Goal: Transaction & Acquisition: Purchase product/service

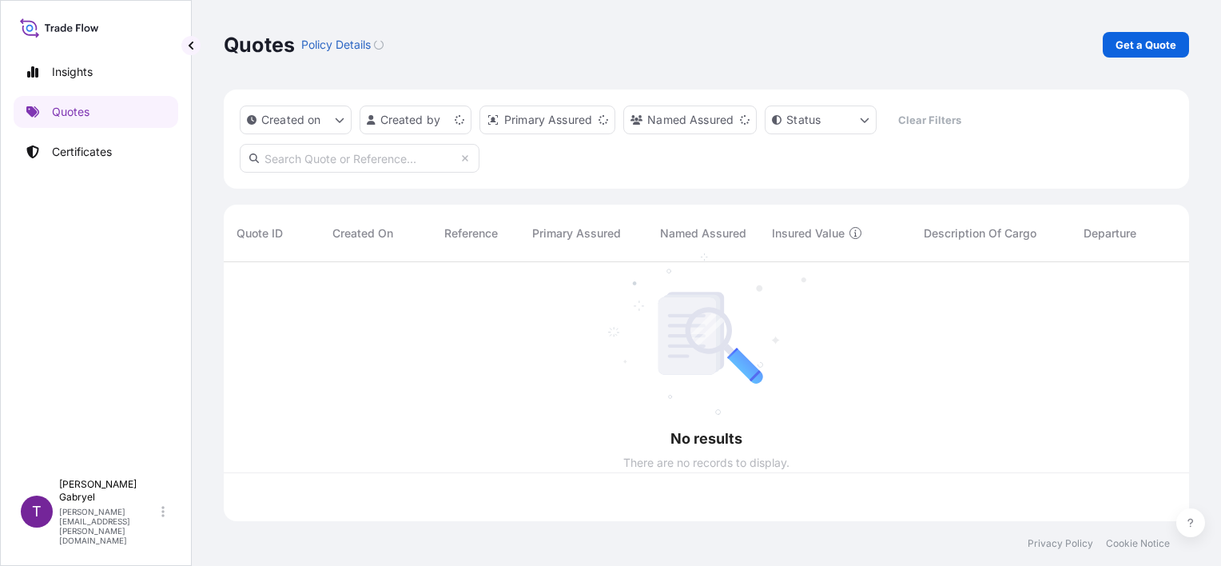
scroll to position [256, 952]
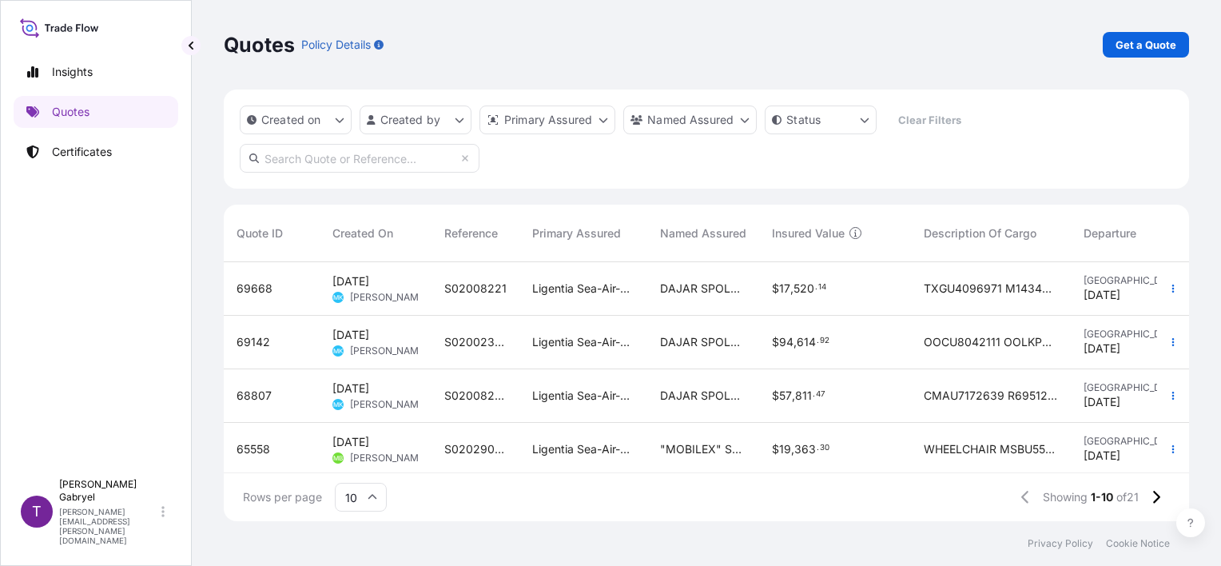
click at [1162, 58] on div "Quotes Policy Details Get a Quote" at bounding box center [706, 44] width 965 height 89
click at [1158, 45] on p "Get a Quote" at bounding box center [1145, 45] width 61 height 16
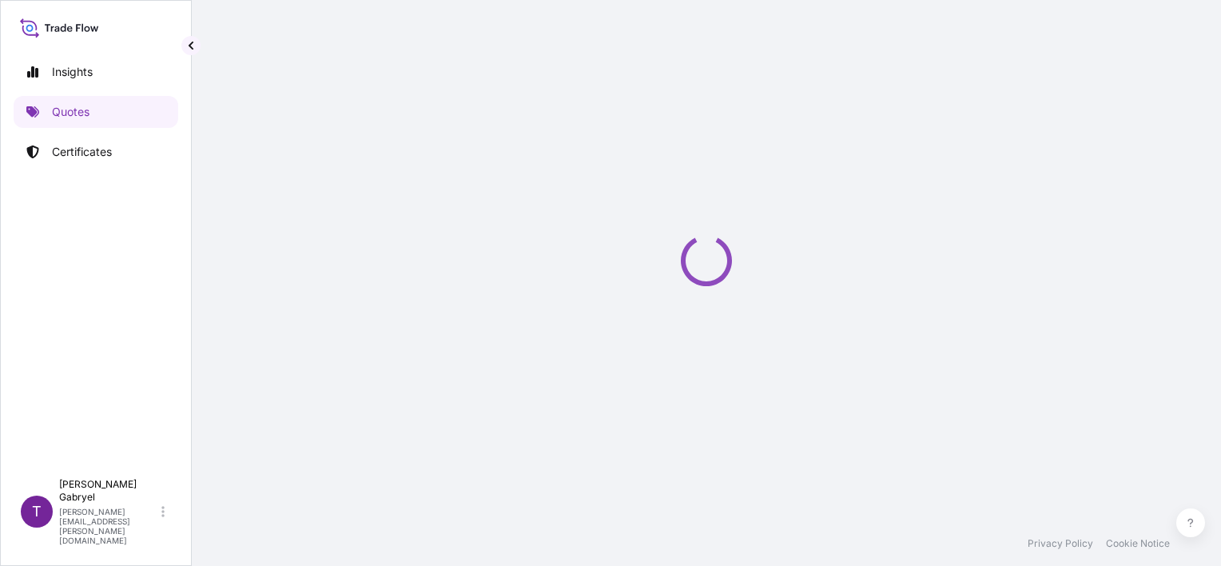
scroll to position [26, 0]
select select "Sea"
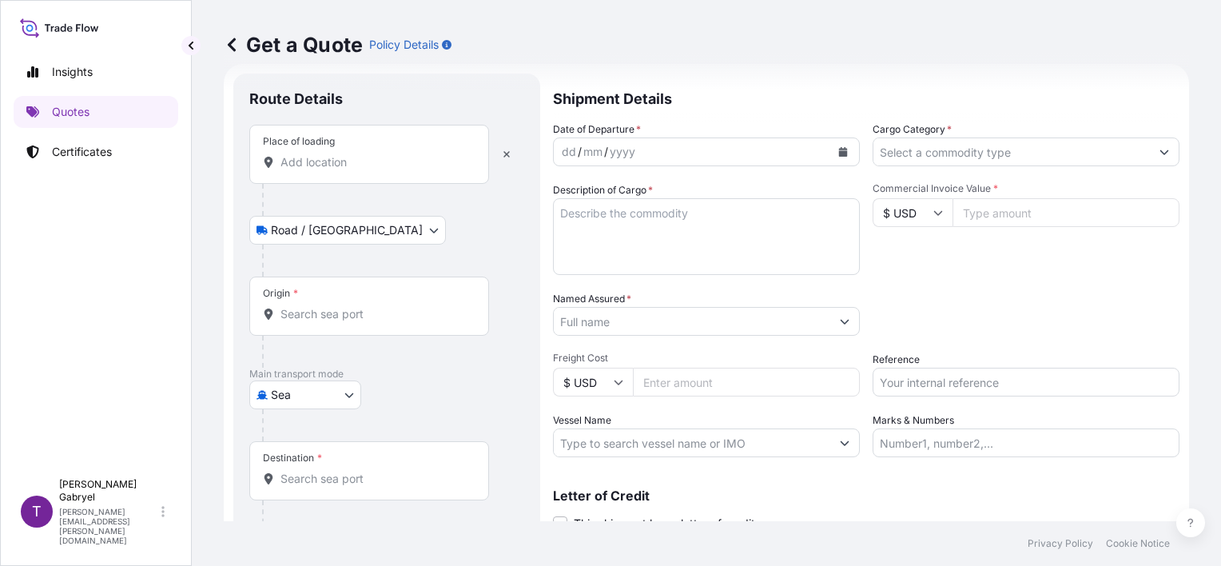
click at [346, 173] on div "Place of loading" at bounding box center [369, 154] width 240 height 59
click at [346, 170] on input "Place of loading" at bounding box center [374, 162] width 189 height 16
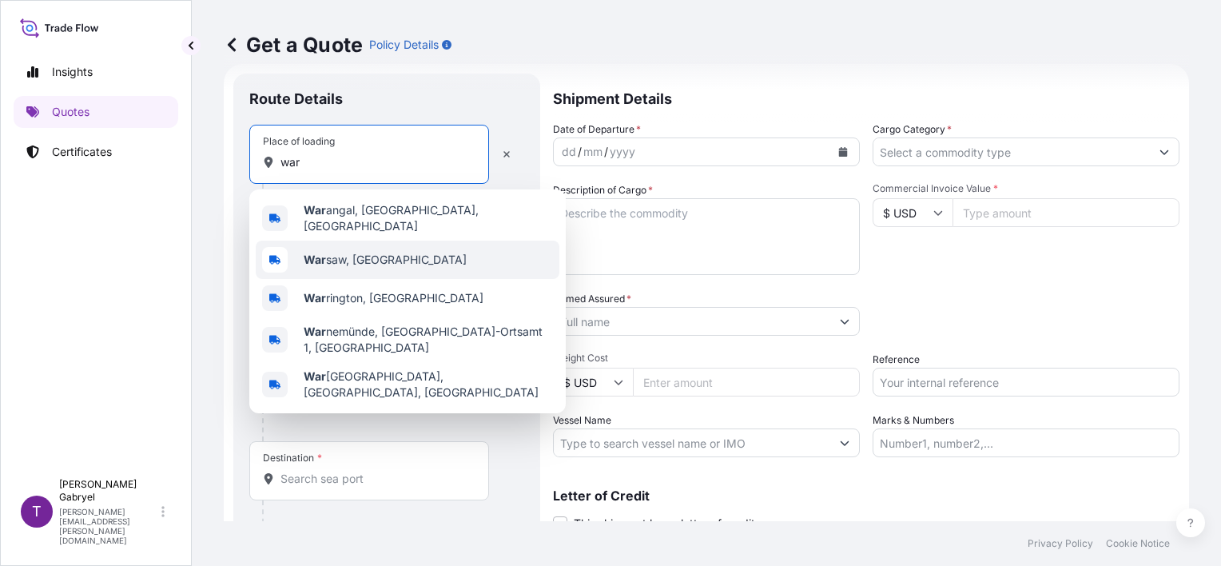
click at [336, 252] on span "War saw, [GEOGRAPHIC_DATA]" at bounding box center [385, 260] width 163 height 16
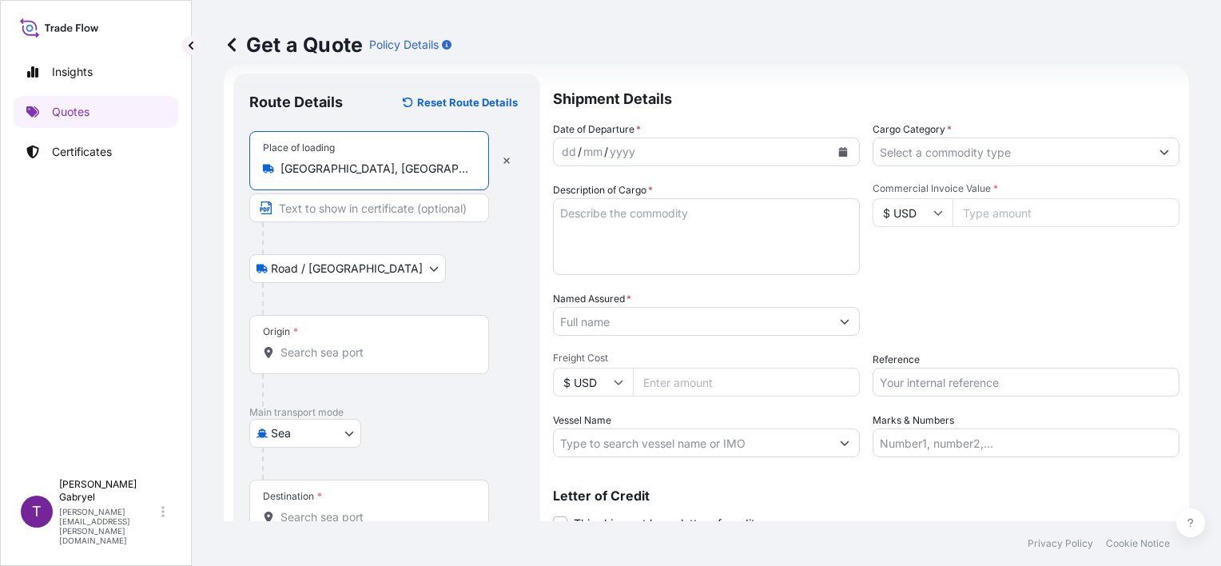
type input "[GEOGRAPHIC_DATA], [GEOGRAPHIC_DATA]"
click at [302, 339] on div "Origin *" at bounding box center [369, 344] width 240 height 59
click at [302, 344] on input "Origin *" at bounding box center [374, 352] width 189 height 16
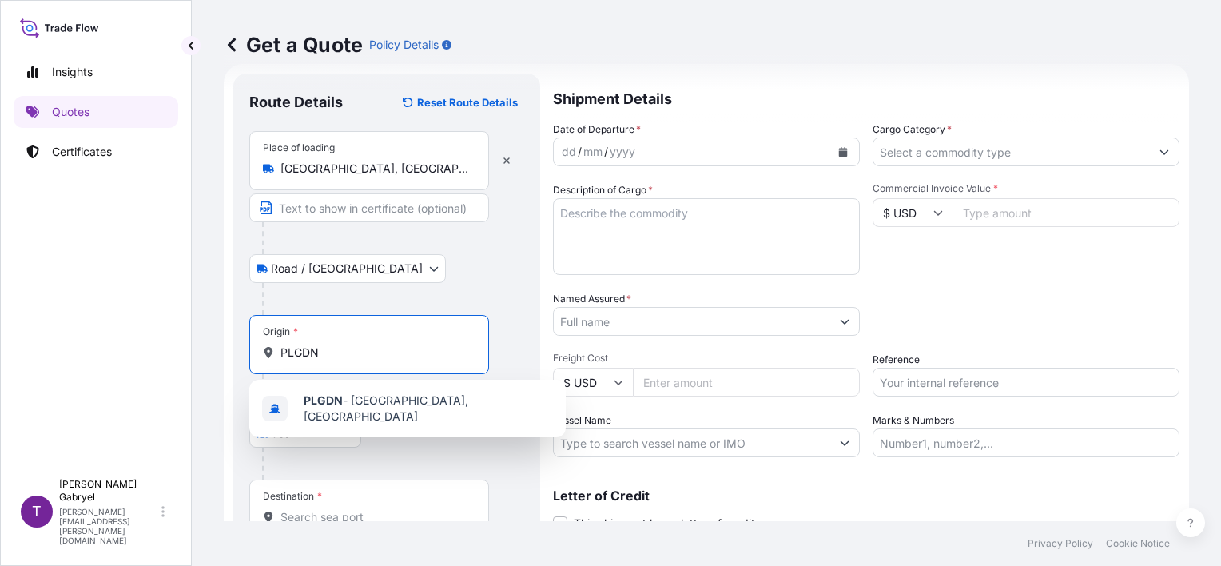
click at [352, 407] on span "PLGDN - [GEOGRAPHIC_DATA], [GEOGRAPHIC_DATA]" at bounding box center [428, 408] width 249 height 32
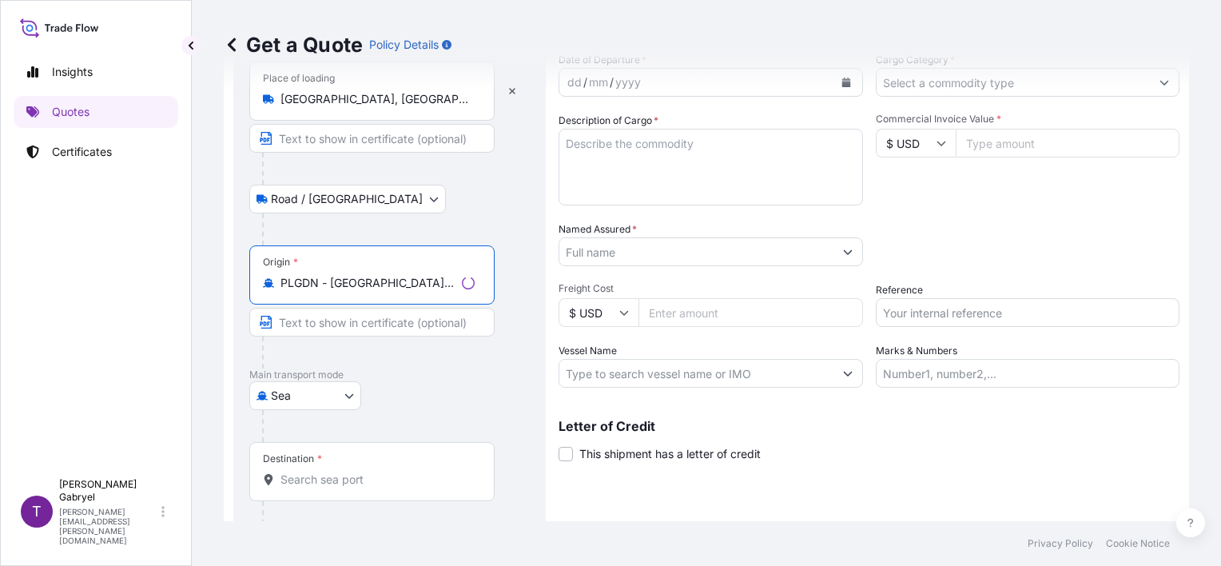
scroll to position [157, 0]
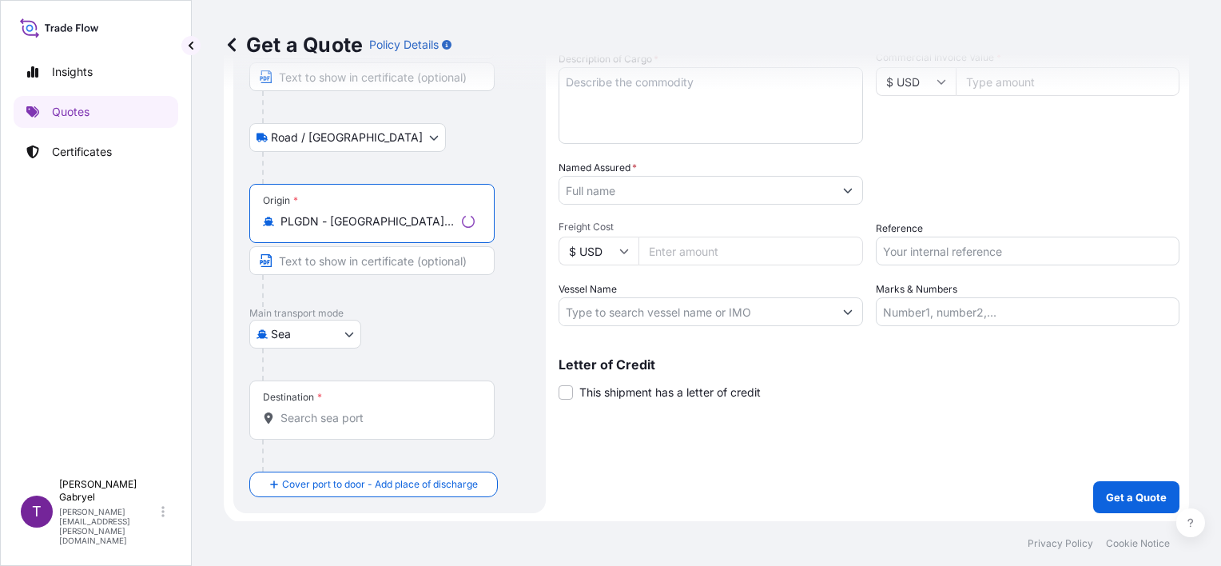
type input "PLGDN - [GEOGRAPHIC_DATA], [GEOGRAPHIC_DATA]"
click at [338, 395] on div "Destination *" at bounding box center [371, 409] width 245 height 59
click at [338, 410] on input "Destination *" at bounding box center [377, 418] width 194 height 16
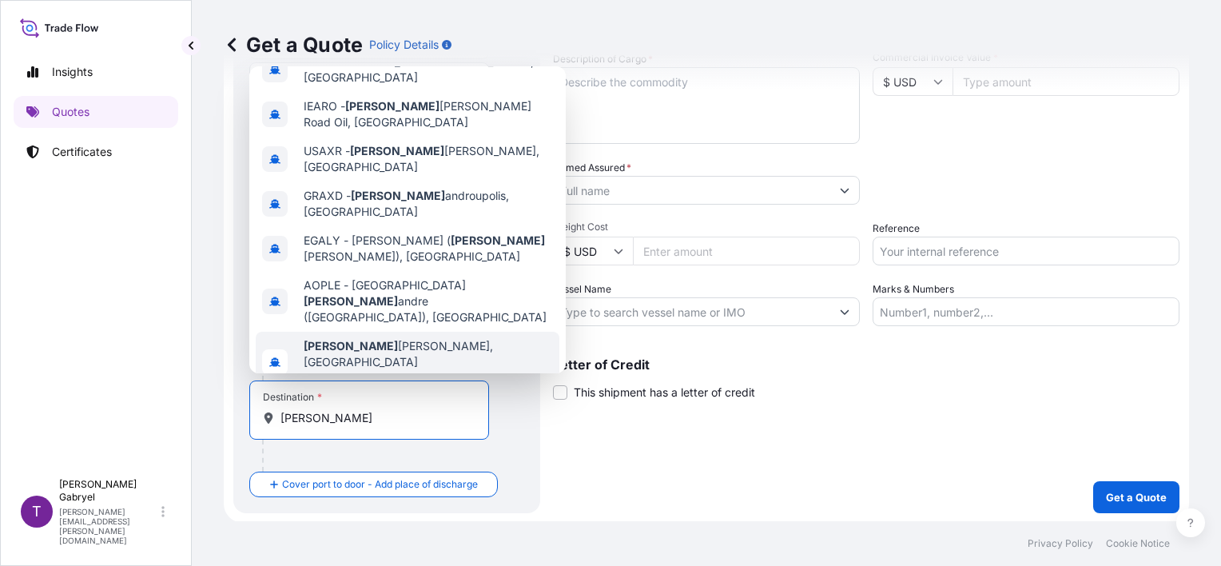
scroll to position [0, 0]
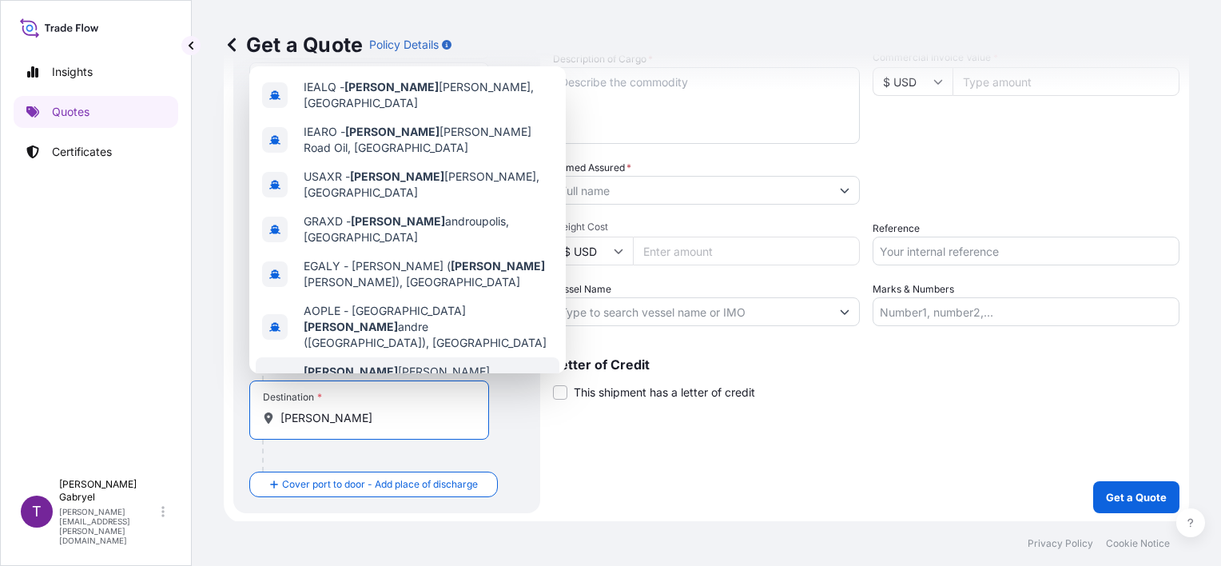
click at [419, 357] on div "[PERSON_NAME], [GEOGRAPHIC_DATA] Any port in this location" at bounding box center [408, 387] width 304 height 61
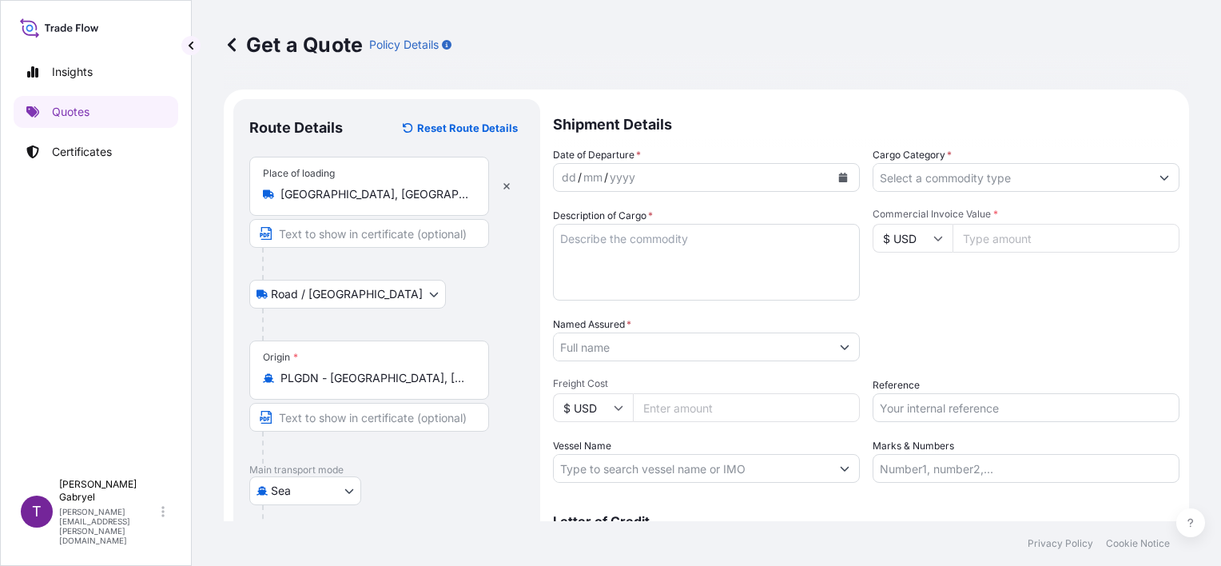
type input "[GEOGRAPHIC_DATA], [GEOGRAPHIC_DATA]"
click at [916, 179] on input "Cargo Category *" at bounding box center [1011, 177] width 276 height 29
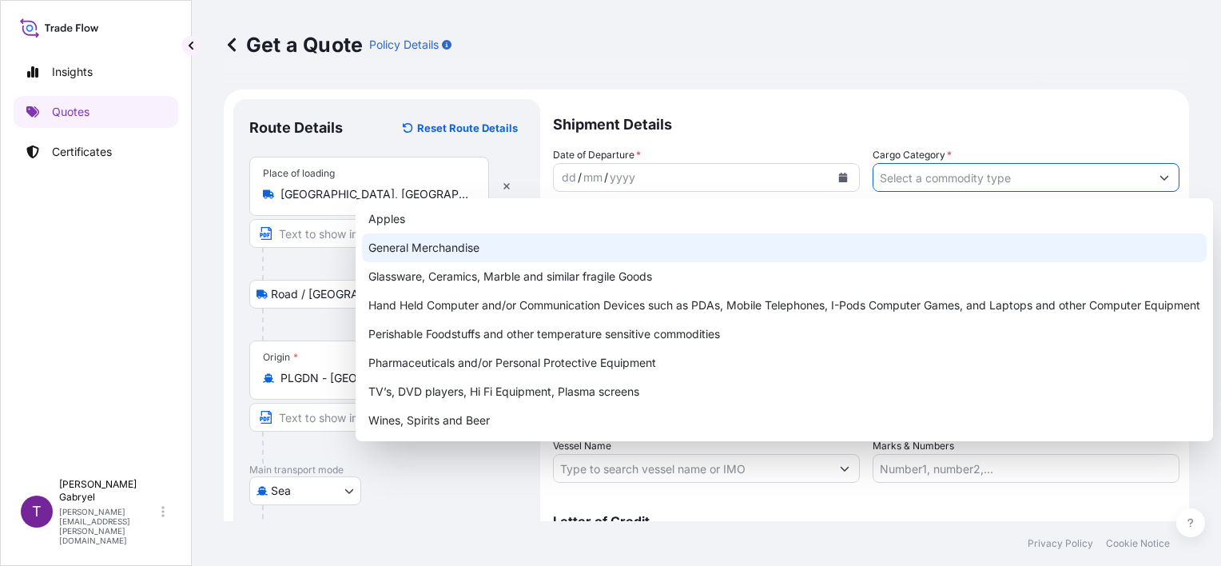
click at [809, 257] on div "General Merchandise" at bounding box center [784, 247] width 844 height 29
type input "General Merchandise"
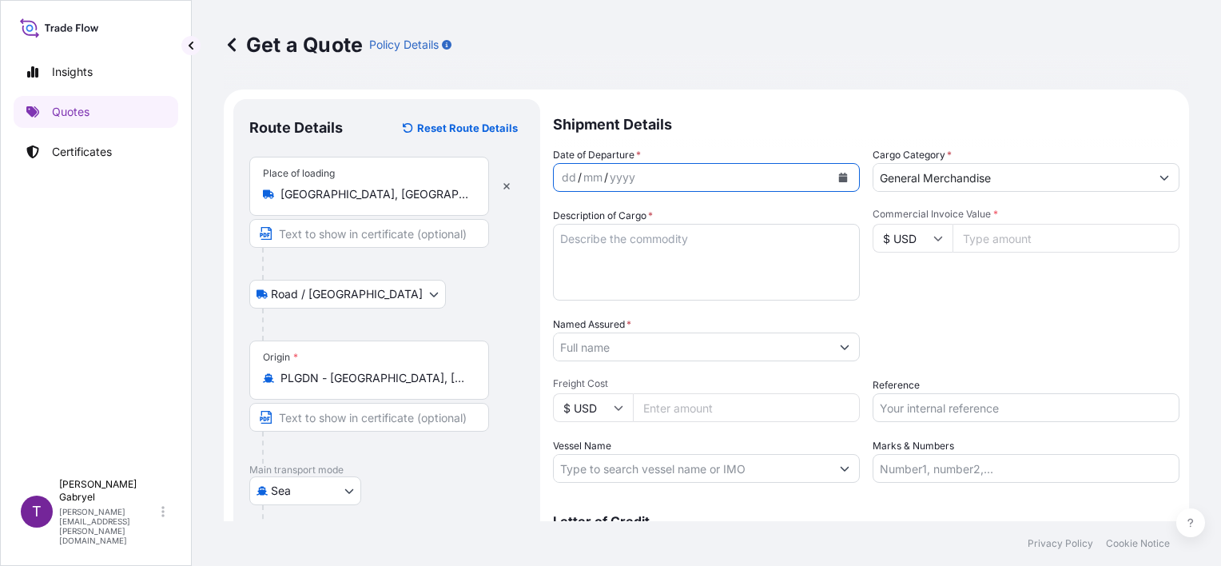
click at [839, 176] on icon "Calendar" at bounding box center [843, 178] width 9 height 10
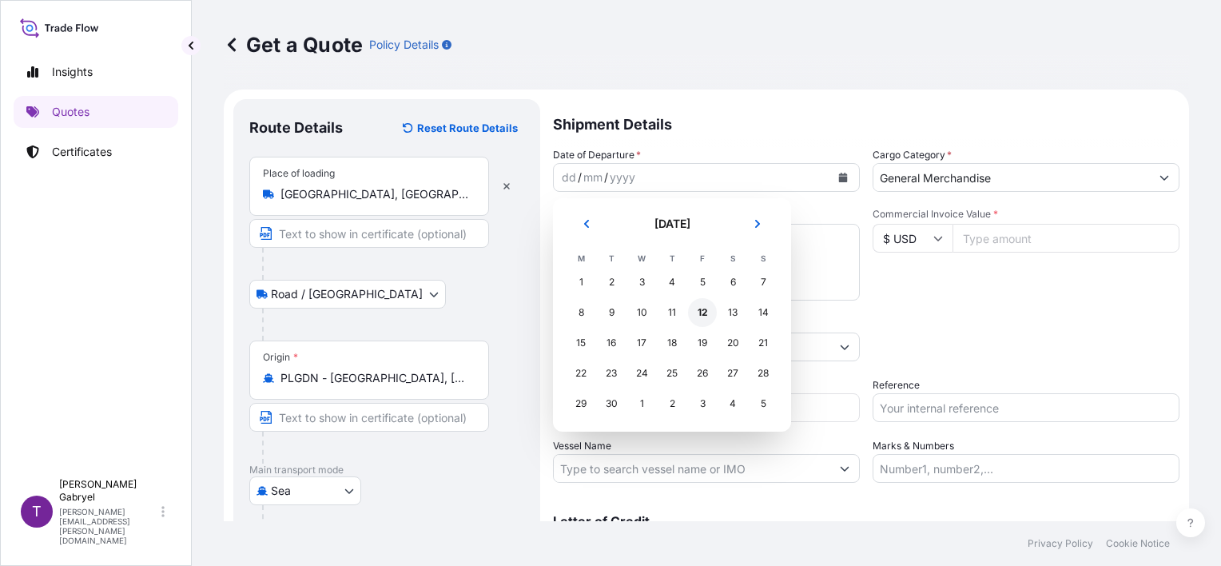
click at [701, 316] on div "12" at bounding box center [702, 312] width 29 height 29
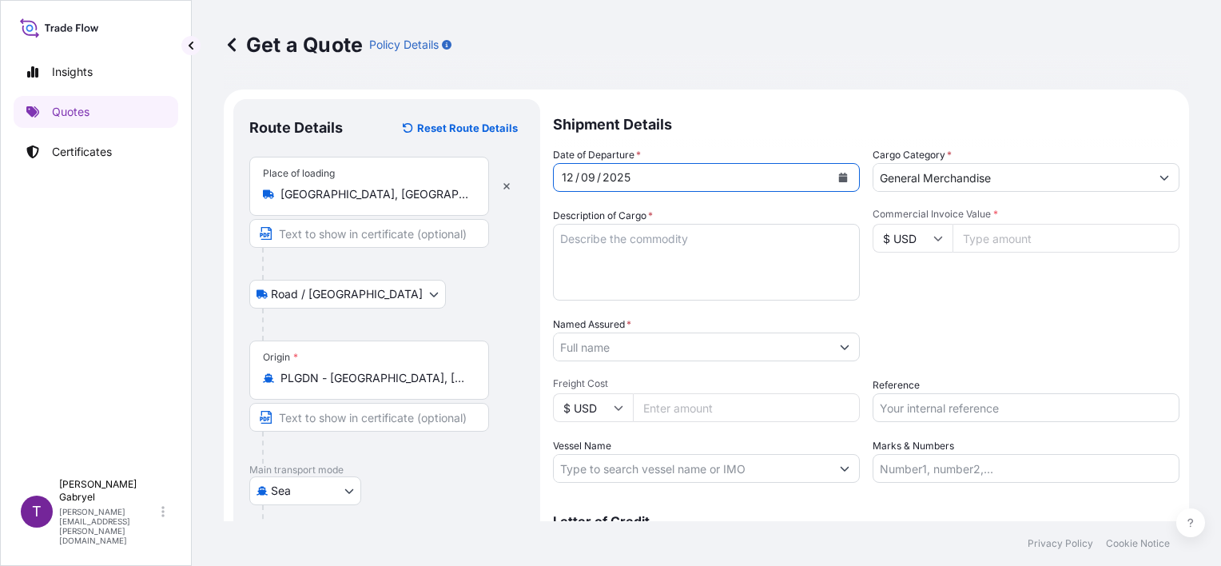
scroll to position [189, 0]
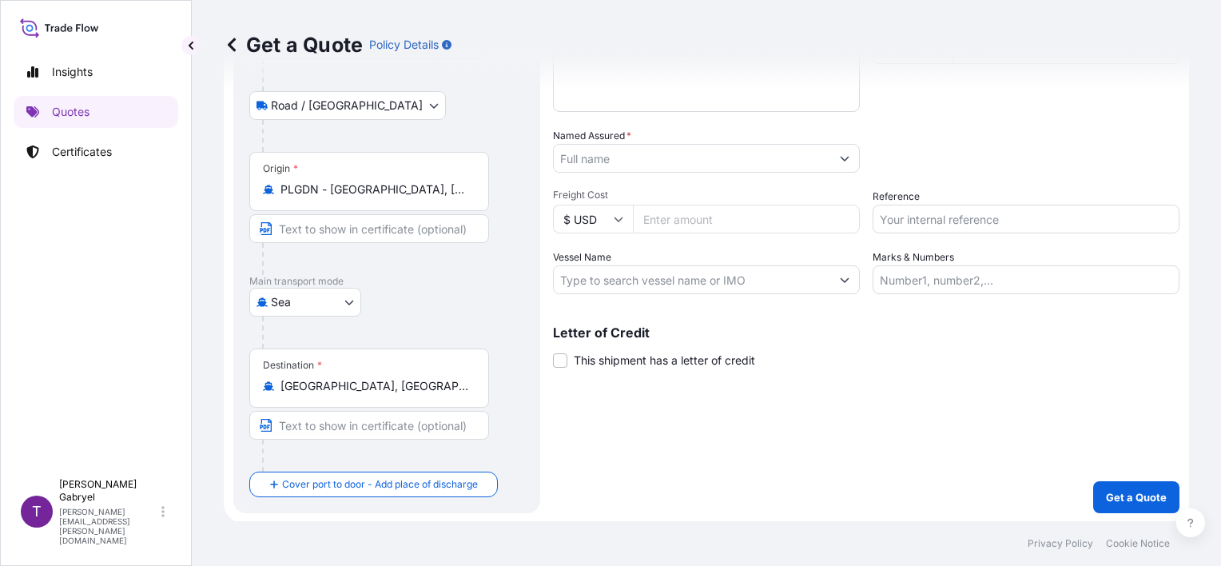
click at [915, 216] on input "Reference" at bounding box center [1025, 219] width 307 height 29
paste input "S02048446"
type input "S02048446"
click at [609, 280] on input "Vessel Name" at bounding box center [692, 279] width 276 height 29
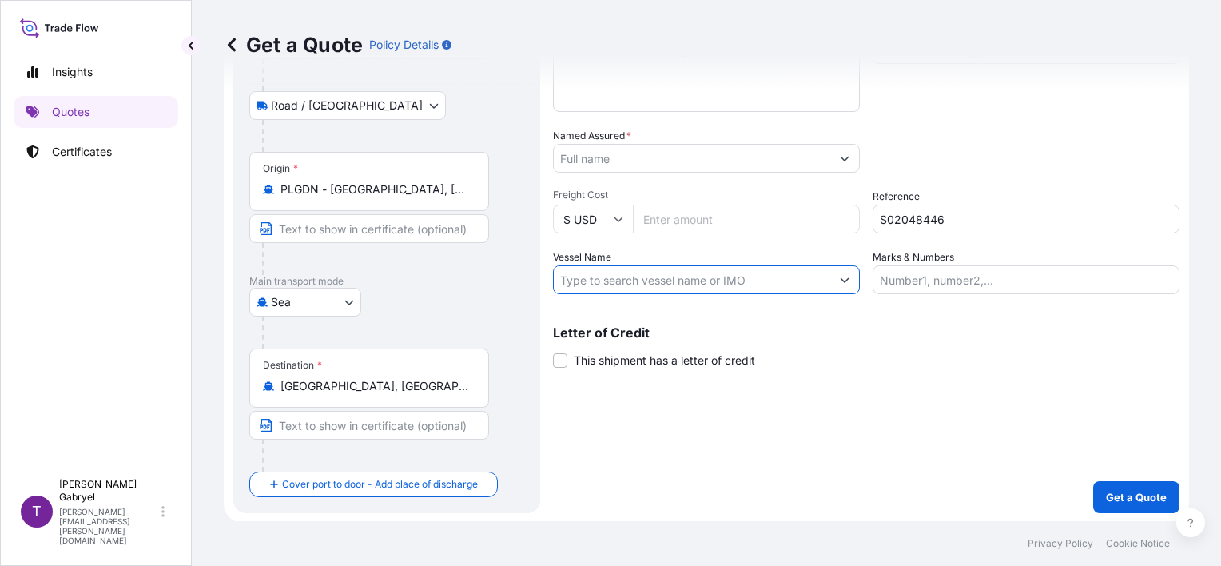
paste input "MAERSK GIRONDE / 538S"
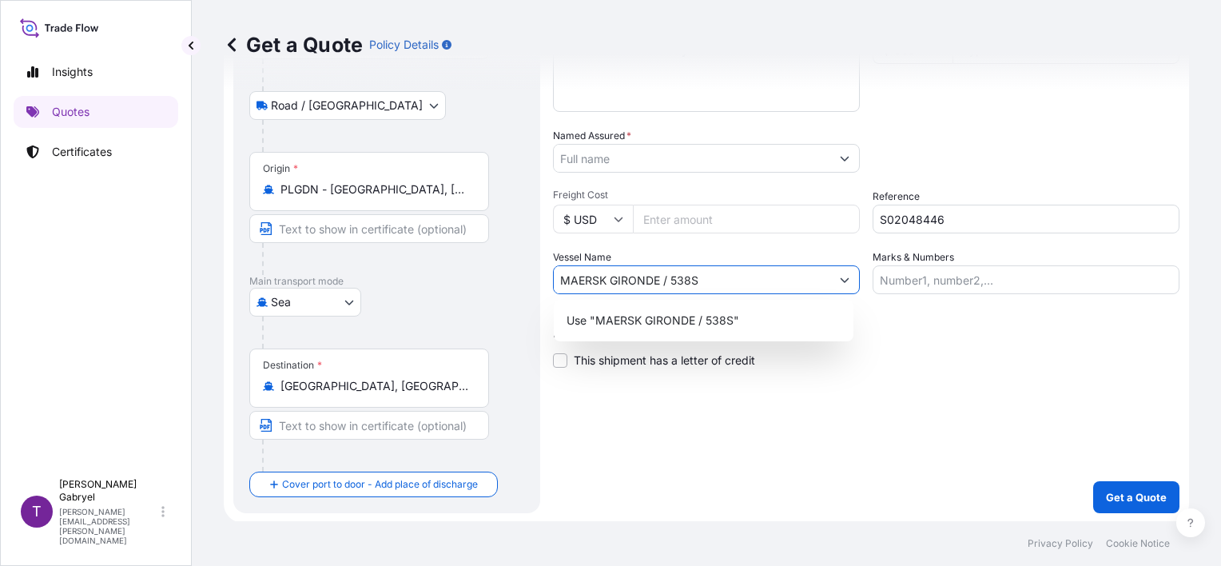
type input "MAERSK GIRONDE / 538S"
click at [975, 403] on div "Shipment Details Date of Departure * [DATE] Cargo Category * General Merchandis…" at bounding box center [866, 212] width 626 height 602
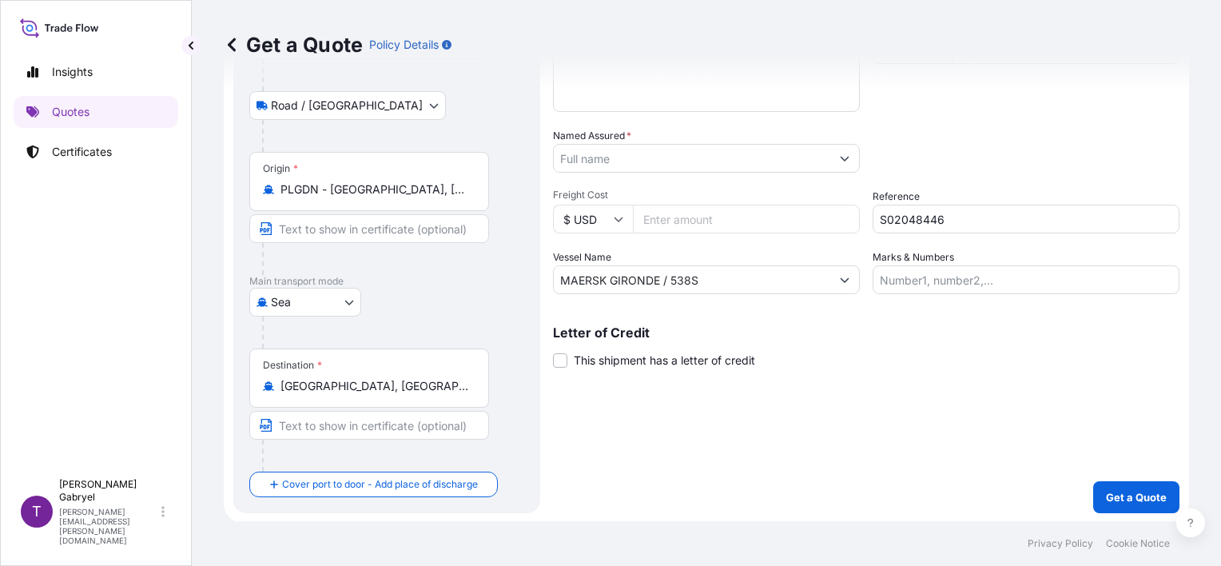
scroll to position [29, 0]
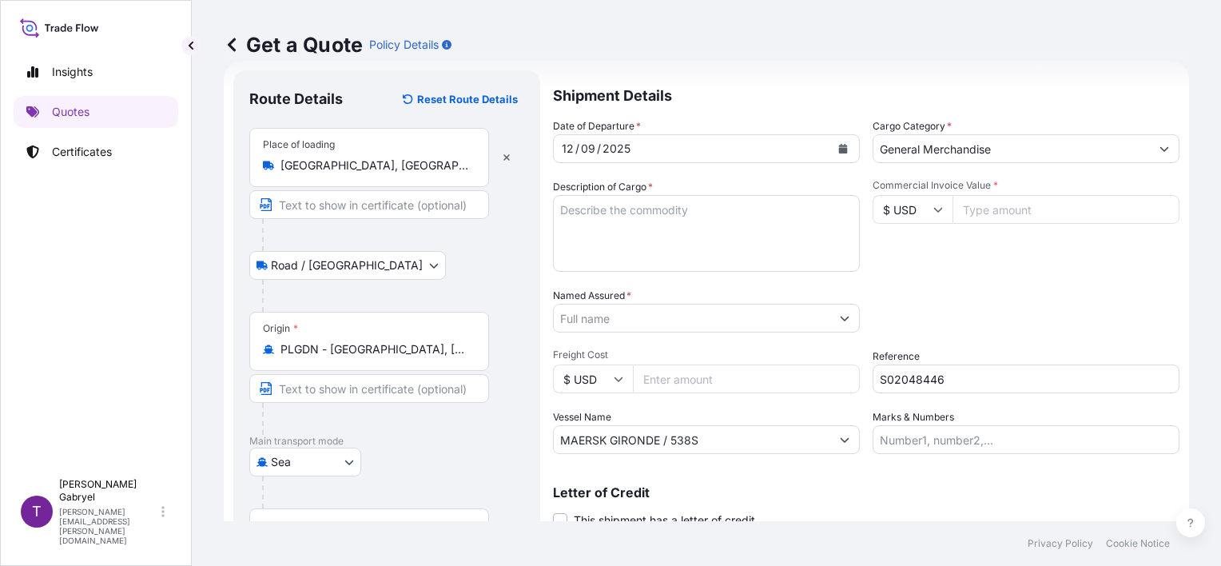
click at [589, 225] on textarea "Description of Cargo *" at bounding box center [706, 233] width 307 height 77
type textarea "AUTOPARTS"
click at [992, 208] on input "Commercial Invoice Value *" at bounding box center [1065, 209] width 227 height 29
paste input "108068.66"
type input "108068.66"
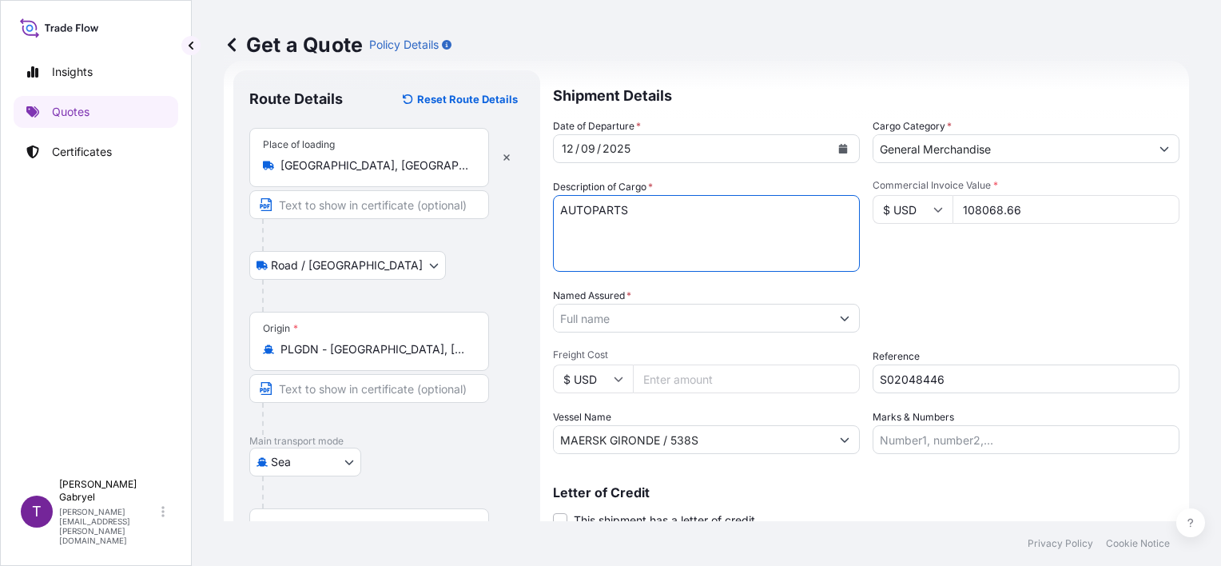
click at [714, 226] on textarea "AUTOPARTS" at bounding box center [706, 233] width 307 height 77
paste textarea "TEMU2663950"
paste textarea "MRSU8170165"
click at [636, 225] on textarea "AUTOPARTS TEMU2663950, MRSU8170165" at bounding box center [706, 233] width 307 height 77
click at [638, 222] on textarea "AUTOPARTS QUANTITY: TEMU2663950, MRSU8170165" at bounding box center [706, 233] width 307 height 77
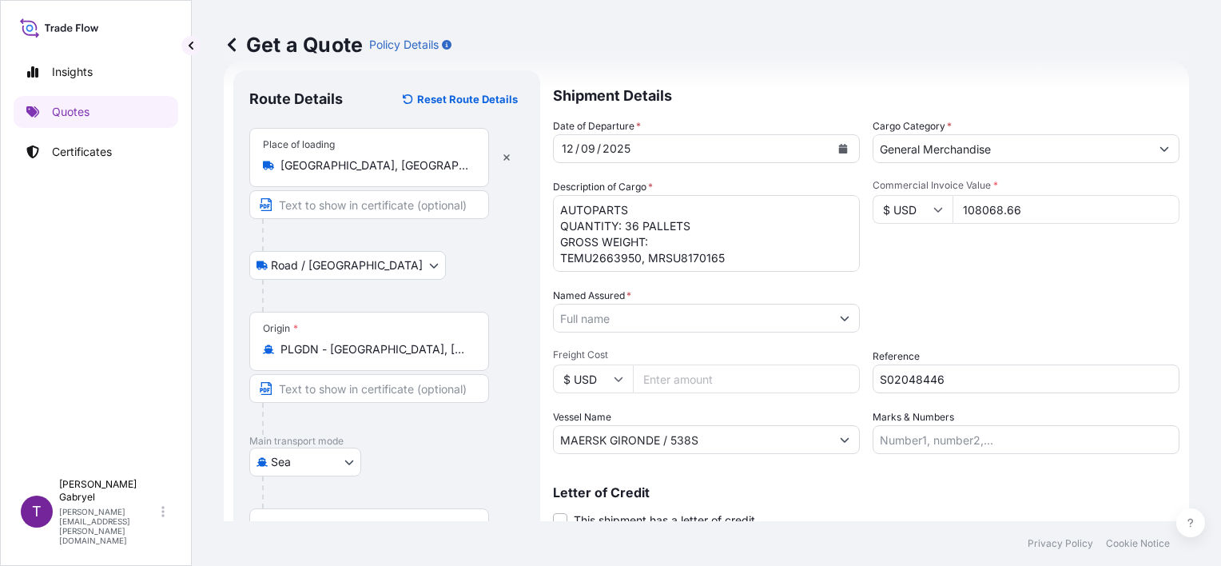
click at [664, 248] on textarea "AUTOPARTS QUANTITY: 36 PALLETS GROSS WEIGHT: TEMU2663950, MRSU8170165" at bounding box center [706, 233] width 307 height 77
paste textarea "23140"
type textarea "AUTOPARTS QUANTITY: 36 PALLETS GROSS WEIGHT: 23140 KG TEMU2663950, MRSU8170165"
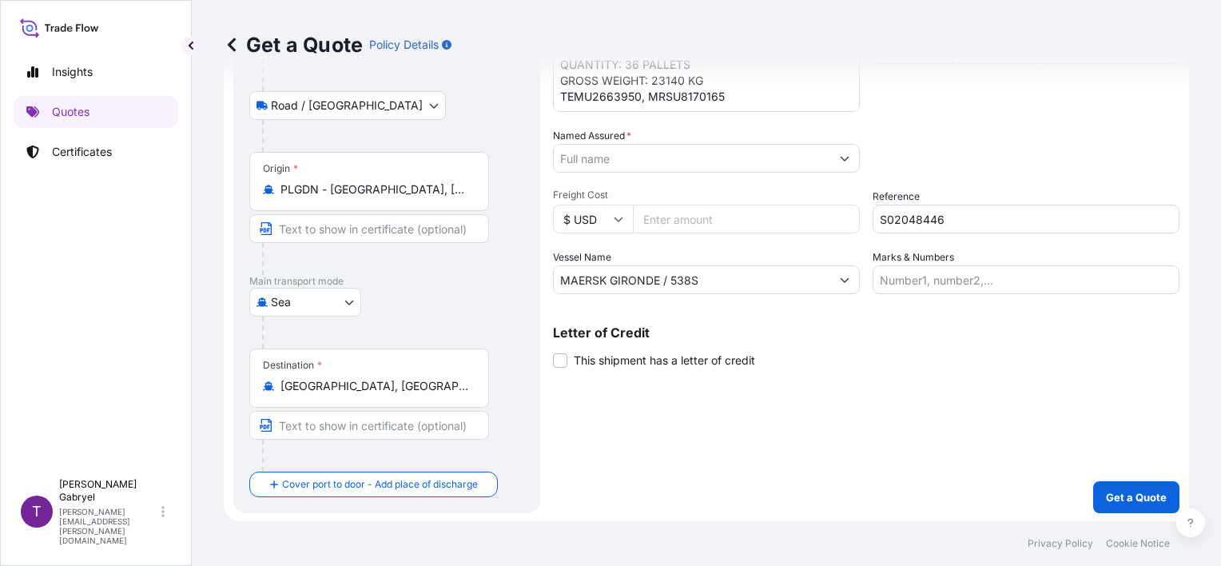
scroll to position [189, 0]
click at [1106, 493] on p "Get a Quote" at bounding box center [1136, 497] width 61 height 16
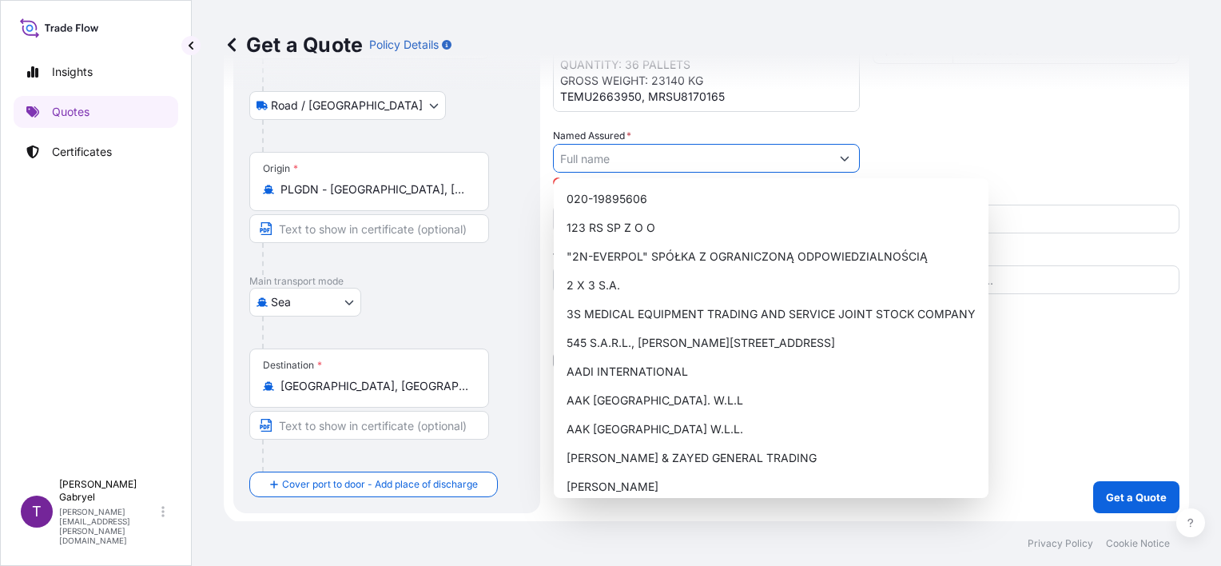
click at [675, 166] on input "Named Assured *" at bounding box center [692, 158] width 276 height 29
paste input "AKDENIZ AUTO YEDEK PARCA SANAYI TIC LIMITED SI"
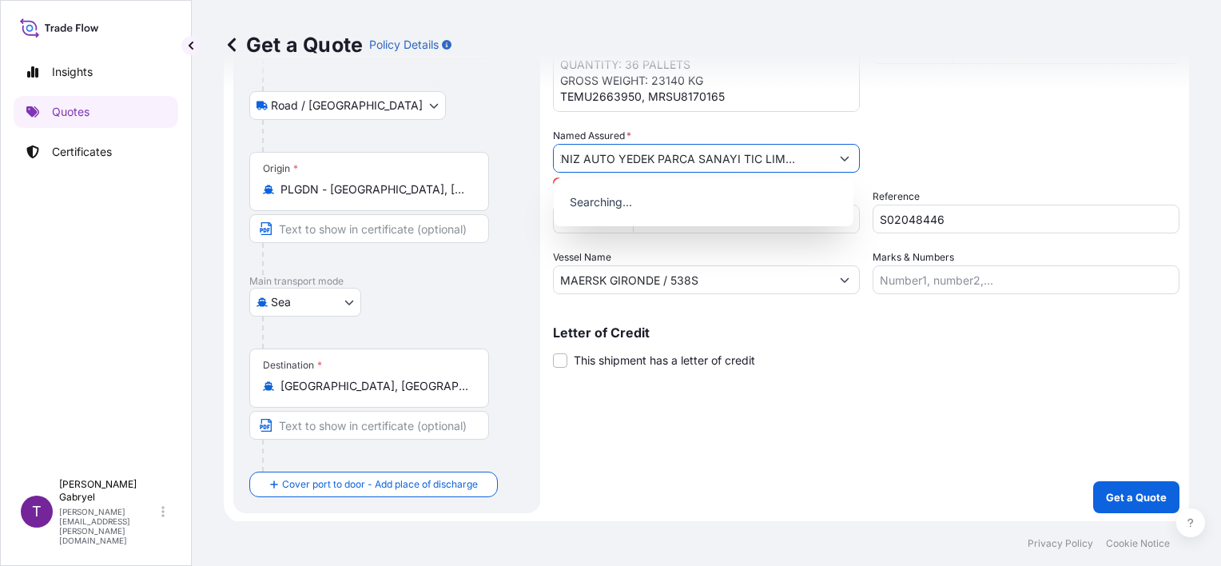
scroll to position [0, 0]
drag, startPoint x: 684, startPoint y: 167, endPoint x: 378, endPoint y: 167, distance: 306.0
click at [371, 167] on form "Route Details Reset Route Details Place of loading [GEOGRAPHIC_DATA], [GEOGRAPH…" at bounding box center [706, 212] width 965 height 622
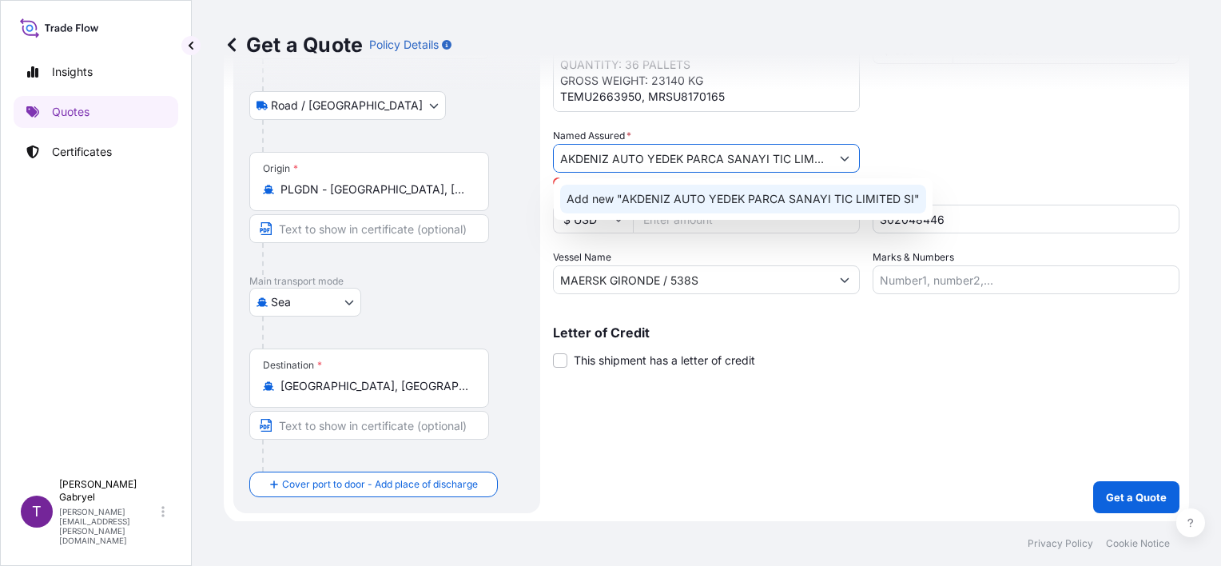
click at [651, 207] on div "Add new "AKDENIZ AUTO YEDEK PARCA SANAYI TIC LIMITED SI"" at bounding box center [743, 199] width 366 height 29
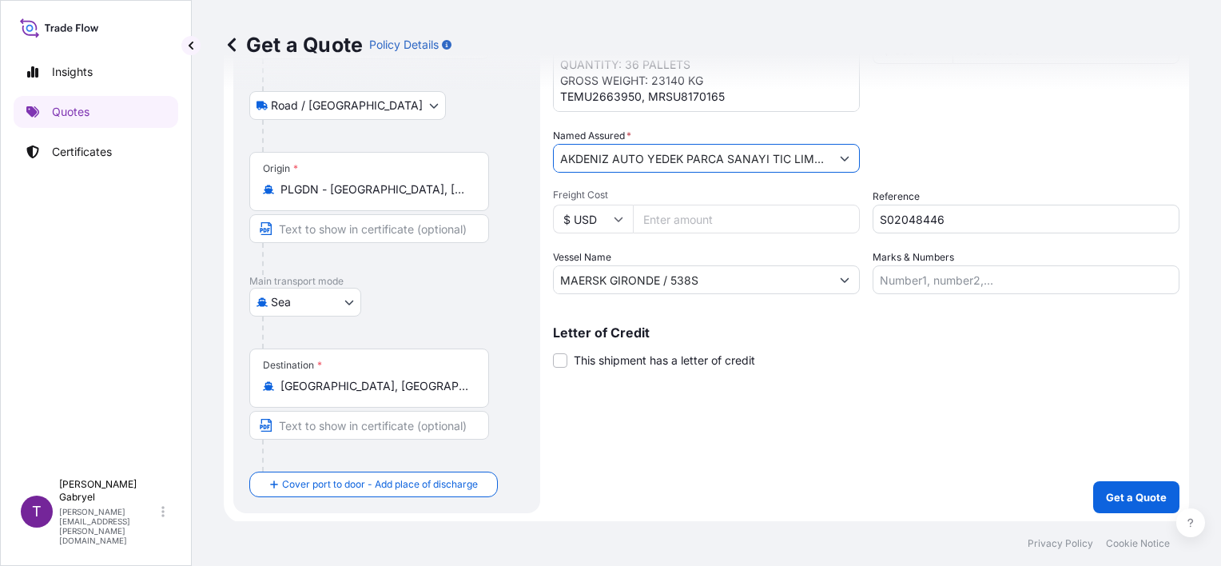
scroll to position [0, 30]
drag, startPoint x: 769, startPoint y: 153, endPoint x: 920, endPoint y: 173, distance: 151.5
click at [920, 173] on div "Date of Departure * [DATE] Cargo Category * General Merchandise Description of …" at bounding box center [866, 126] width 626 height 336
type input "AKDENIZ AUTO YEDEK PARCA SANAYI TIC LIMITED SI"
click at [944, 143] on div "Packing Category Type to search a container mode Please select a primary mode o…" at bounding box center [1025, 150] width 307 height 45
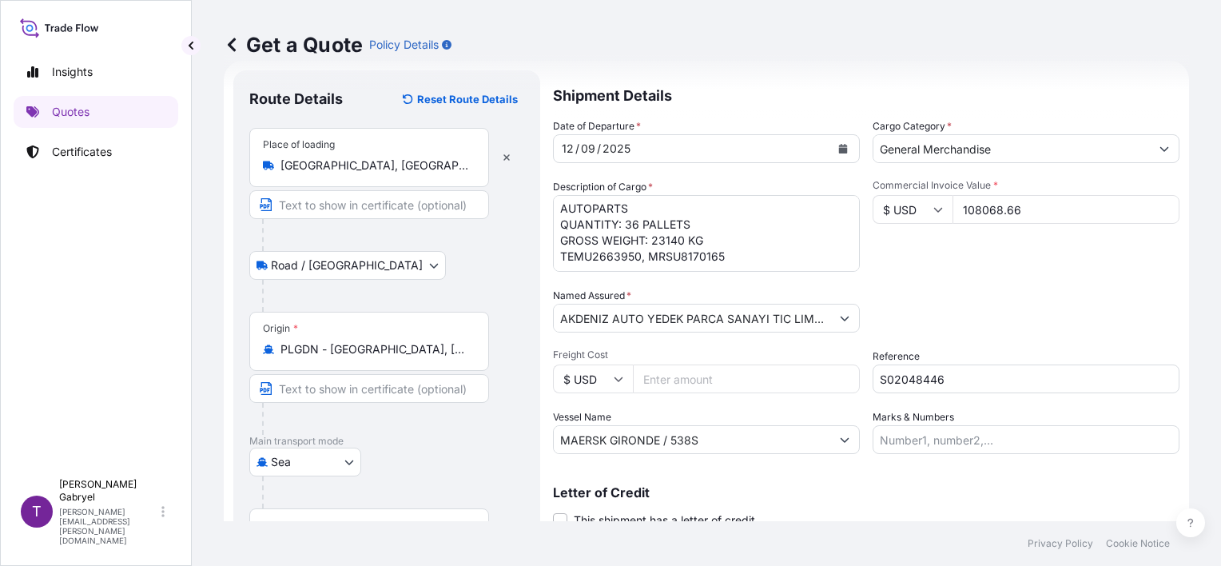
scroll to position [0, 0]
click at [717, 236] on textarea "AUTOPARTS QUANTITY: 36 PALLETS GROSS WEIGHT: 23140 KG TEMU2663950, MRSU8170165" at bounding box center [706, 233] width 307 height 77
click at [705, 251] on textarea "AUTOPARTS QUANTITY: 36 PALLETS GROSS WEIGHT: 23140 KG - TEMU2663950, MRSU8170165" at bounding box center [706, 233] width 307 height 77
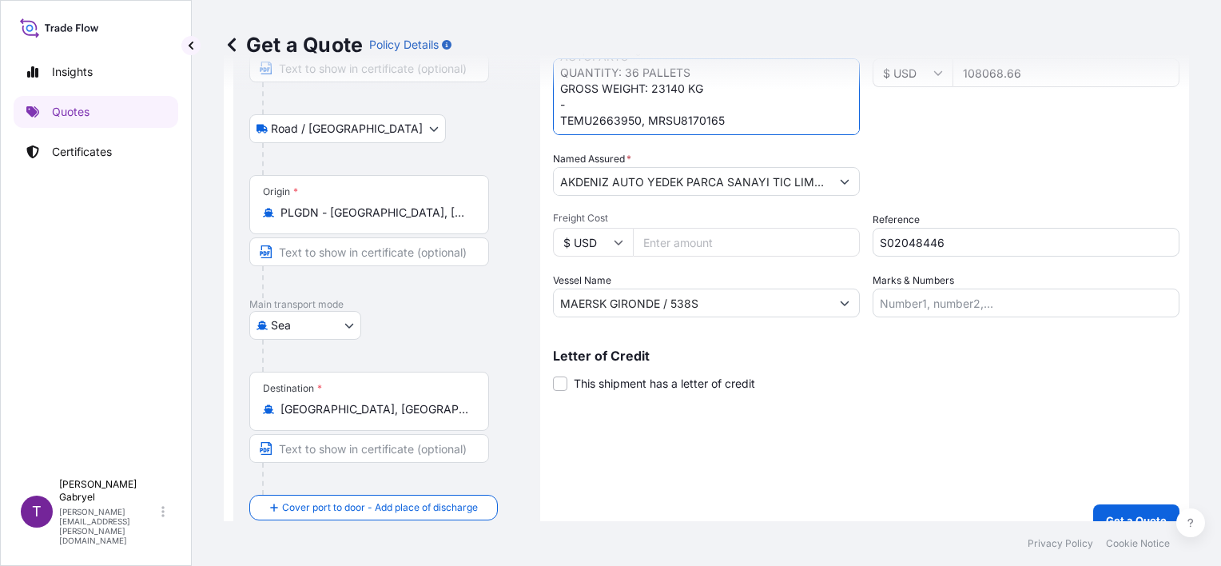
scroll to position [189, 0]
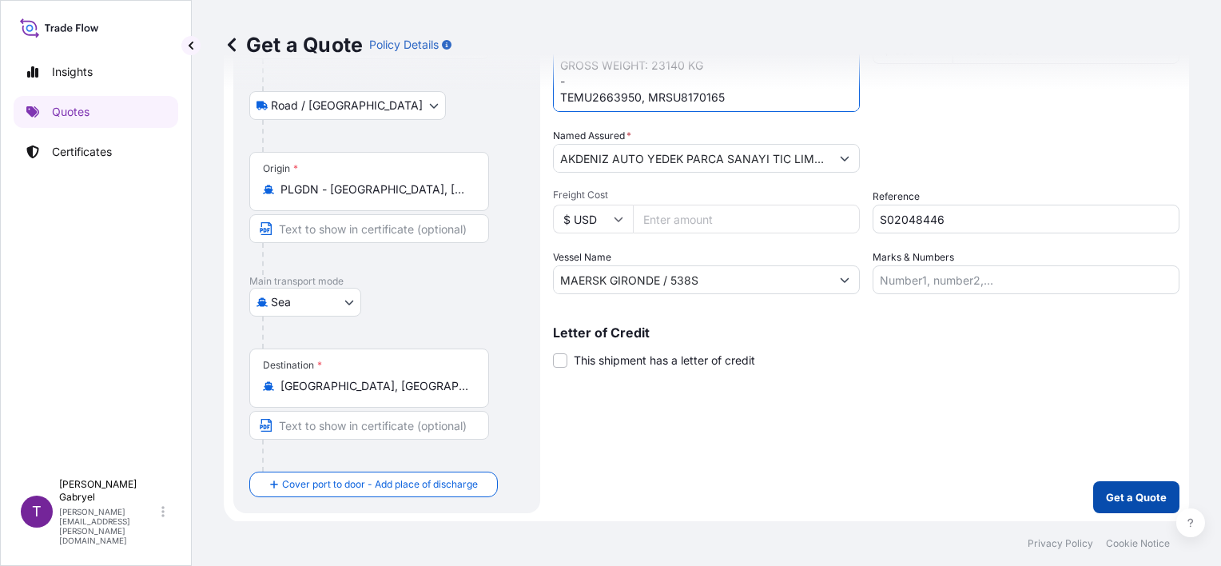
type textarea "AUTOPARTS QUANTITY: 36 PALLETS GROSS WEIGHT: 23140 KG - TEMU2663950, MRSU8170165"
click at [1118, 492] on p "Get a Quote" at bounding box center [1136, 497] width 61 height 16
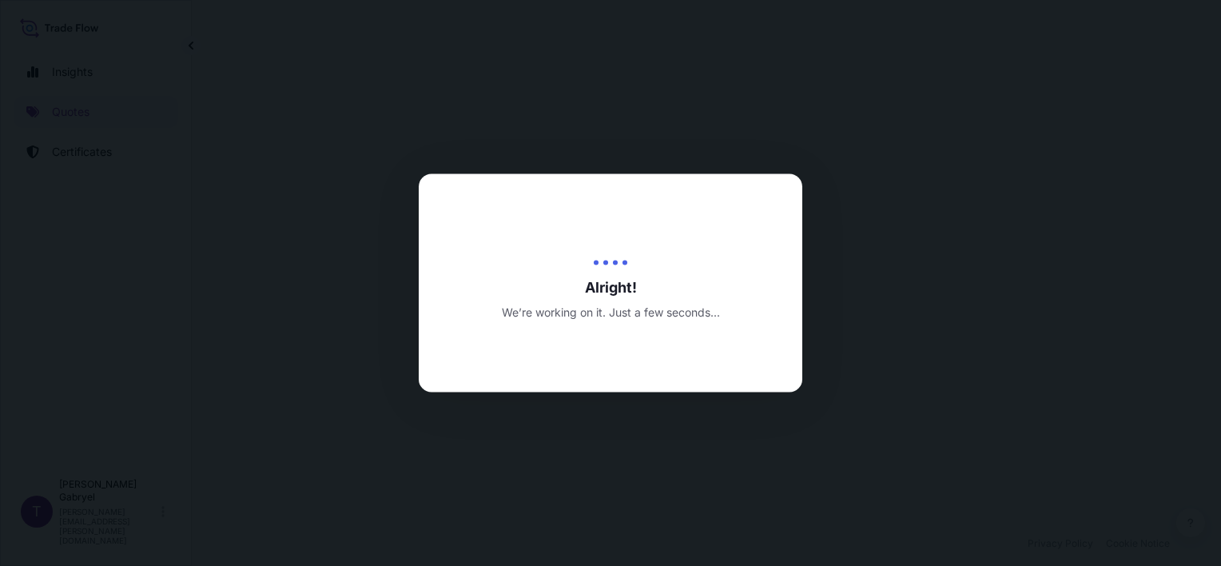
select select "Road / [GEOGRAPHIC_DATA]"
select select "Sea"
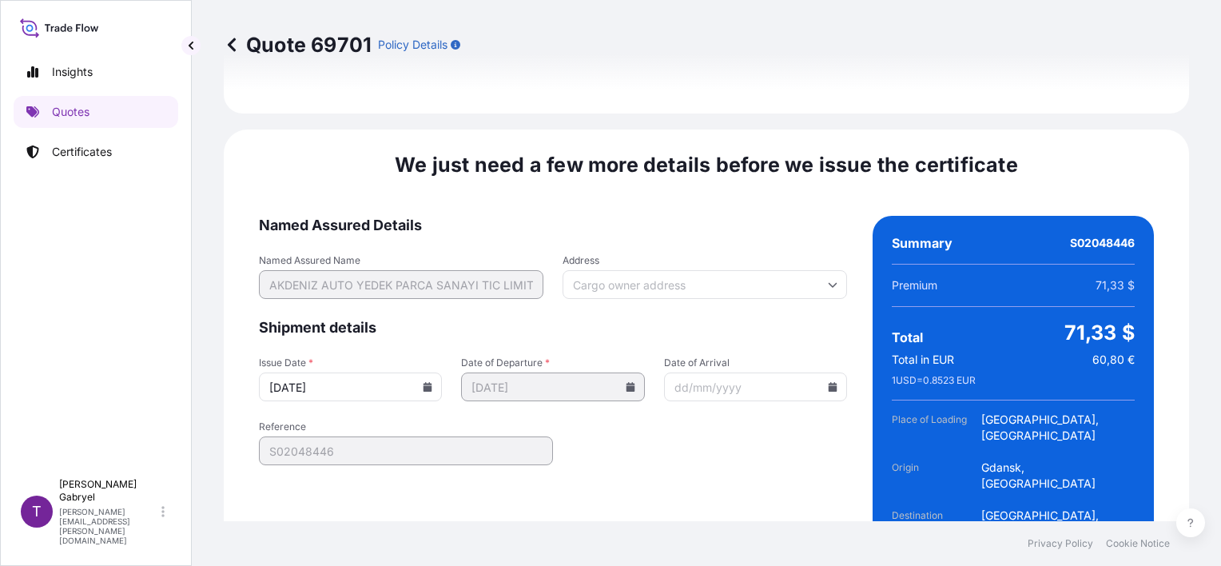
scroll to position [2120, 0]
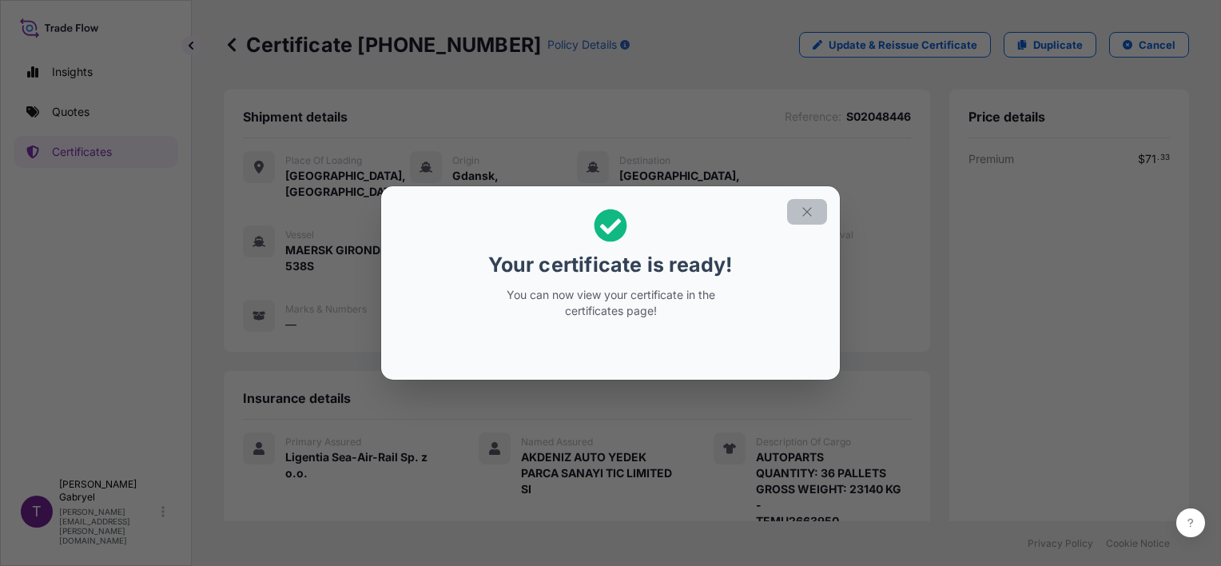
click at [812, 214] on icon "button" at bounding box center [807, 212] width 14 height 14
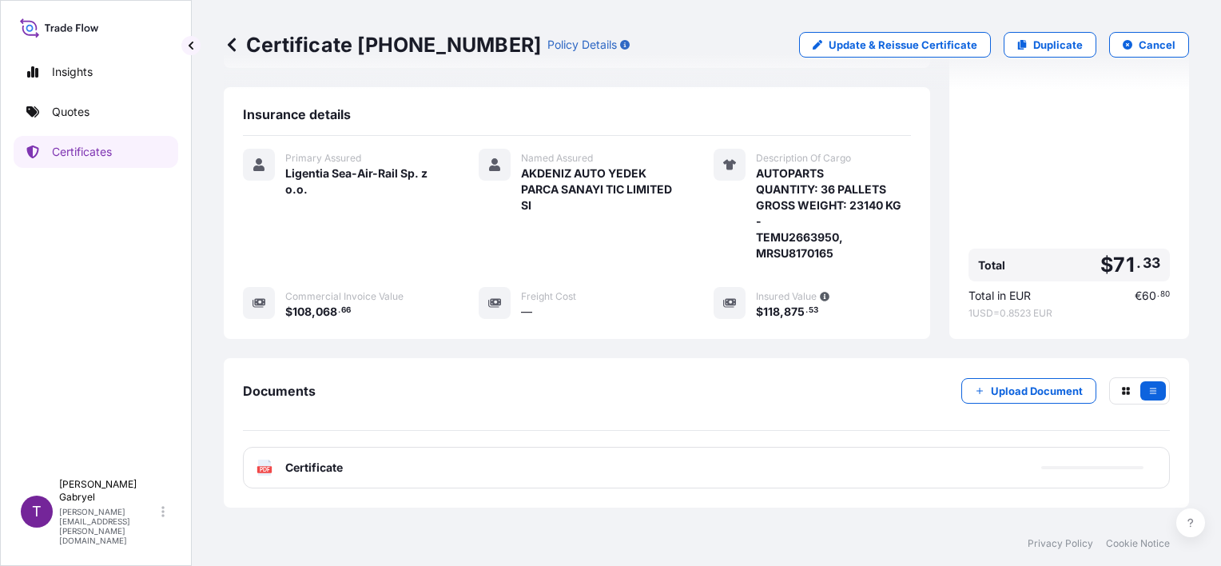
scroll to position [320, 0]
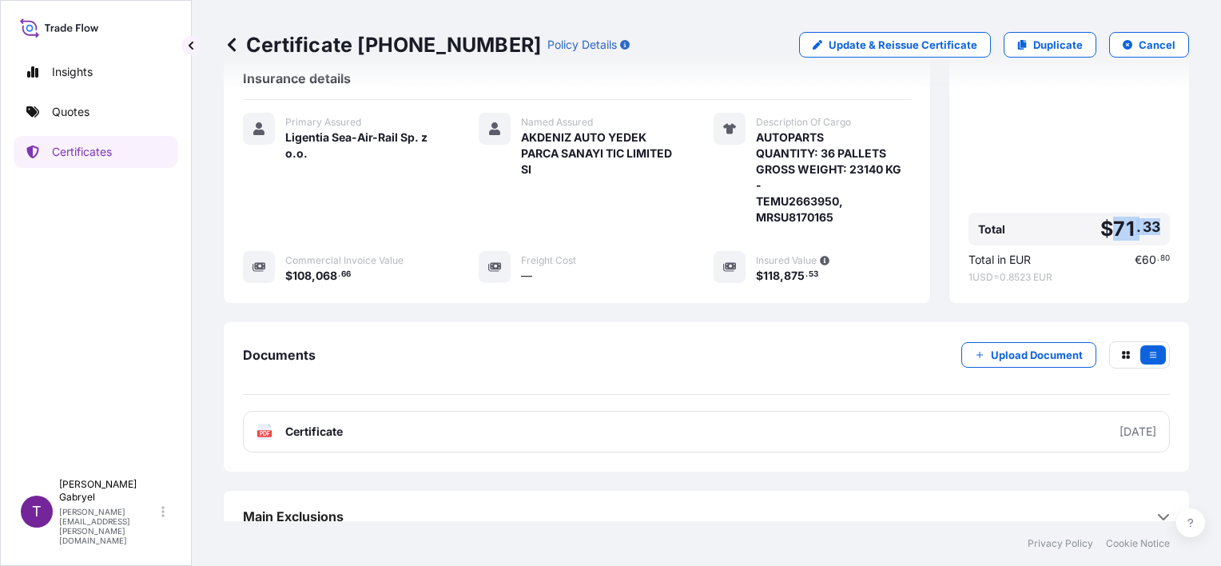
drag, startPoint x: 1144, startPoint y: 211, endPoint x: 1105, endPoint y: 211, distance: 39.1
click at [1105, 219] on span "$ 71 . 33" at bounding box center [1130, 229] width 60 height 20
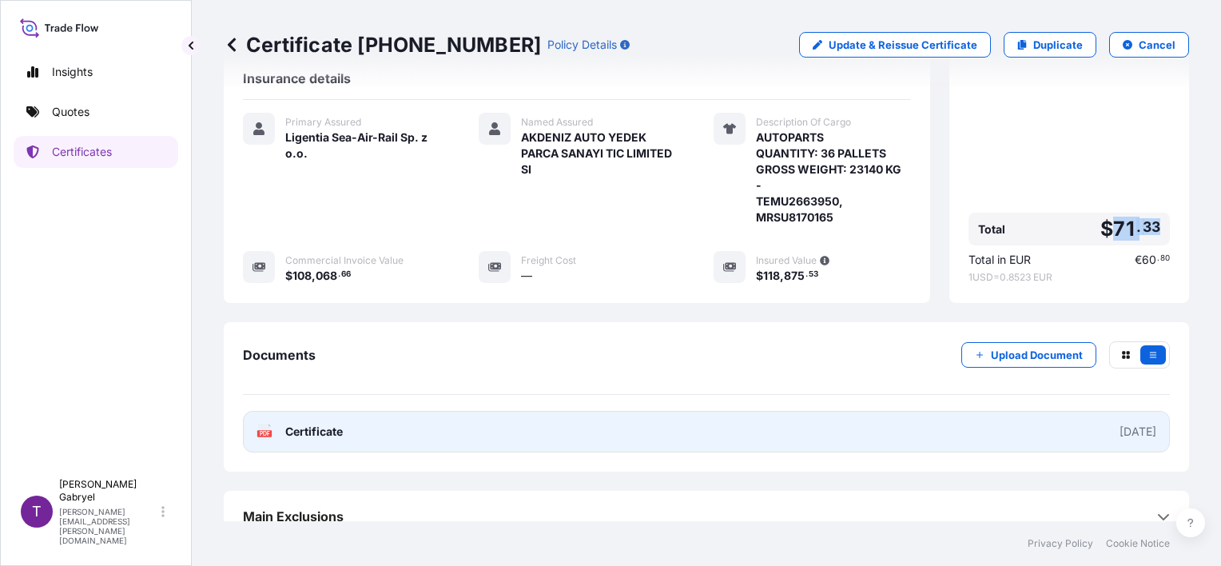
click at [454, 411] on link "PDF Certificate [DATE]" at bounding box center [706, 432] width 927 height 42
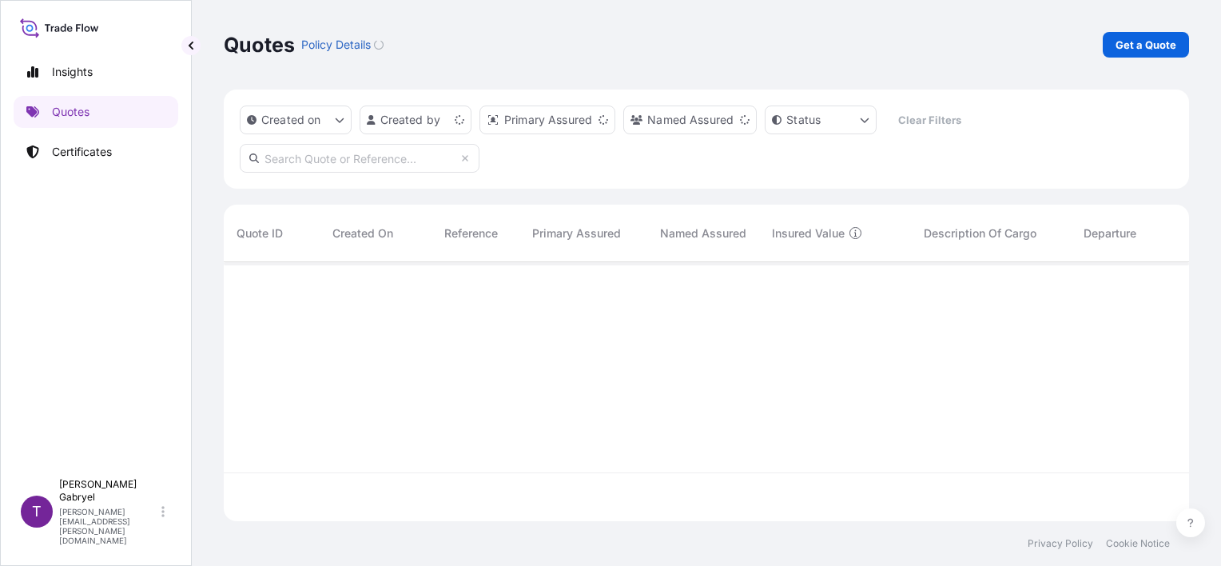
scroll to position [256, 952]
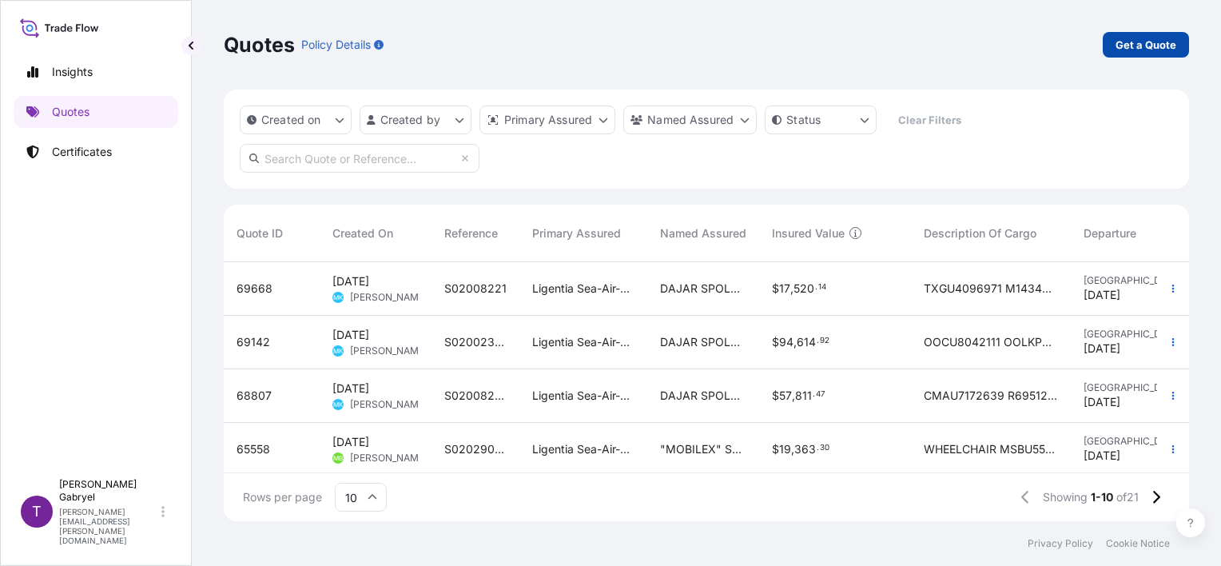
click at [1149, 46] on p "Get a Quote" at bounding box center [1145, 45] width 61 height 16
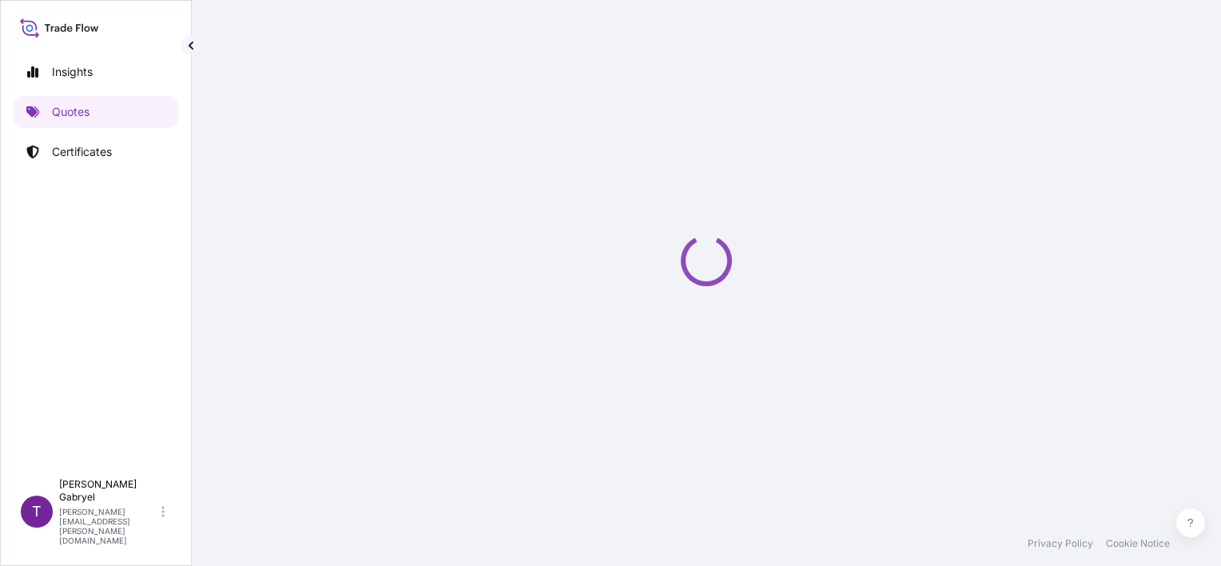
scroll to position [26, 0]
select select "Sea"
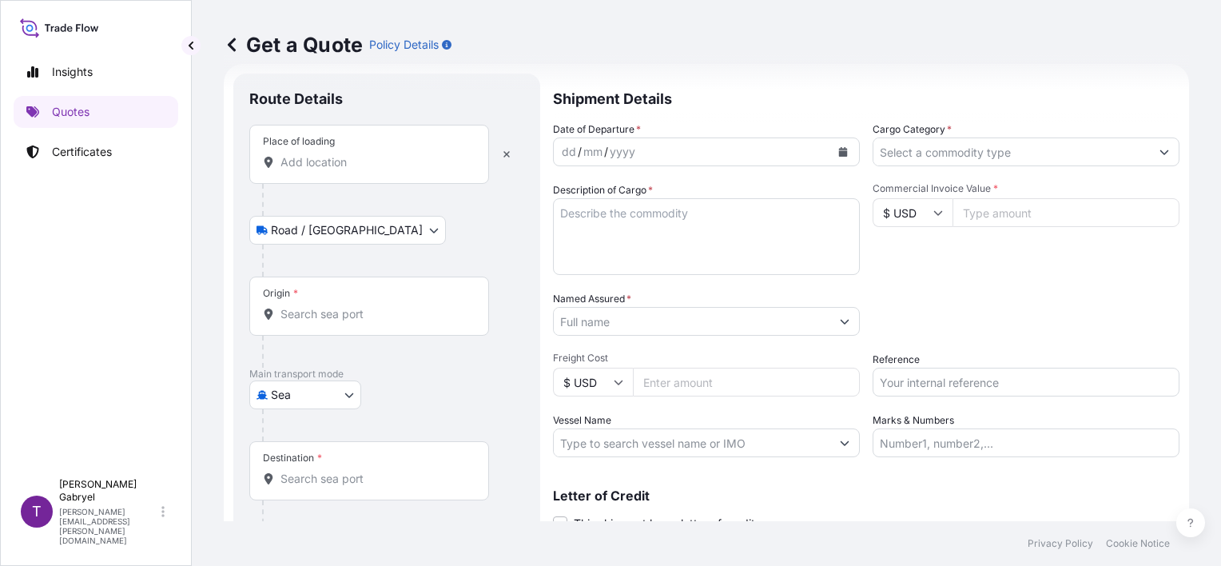
click at [364, 173] on div "Place of loading" at bounding box center [369, 154] width 240 height 59
click at [364, 170] on input "Place of loading" at bounding box center [374, 162] width 189 height 16
paste input "ŁYKOSZYN"
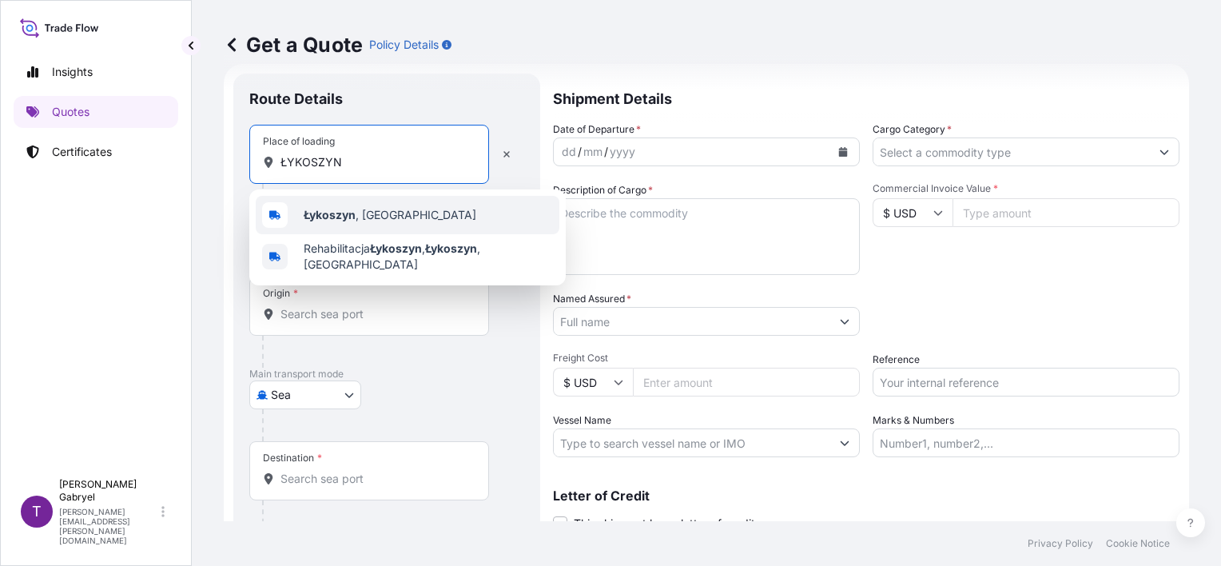
click at [374, 216] on span "Łykoszyn , Poland" at bounding box center [390, 215] width 173 height 16
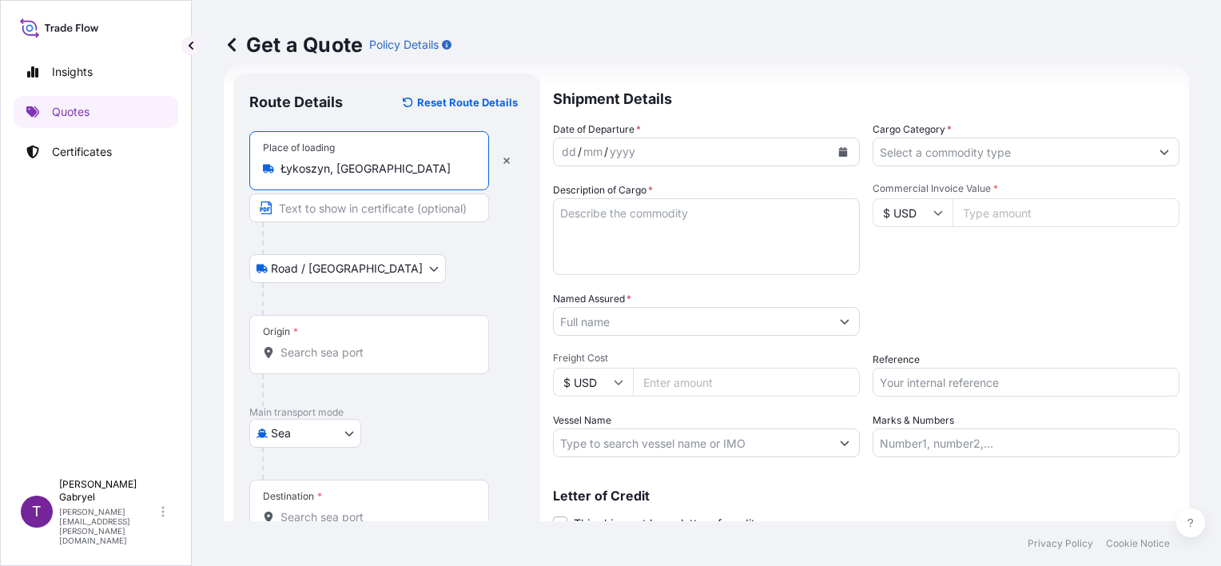
type input "Łykoszyn, Poland"
click at [1047, 145] on input "Cargo Category *" at bounding box center [1011, 151] width 276 height 29
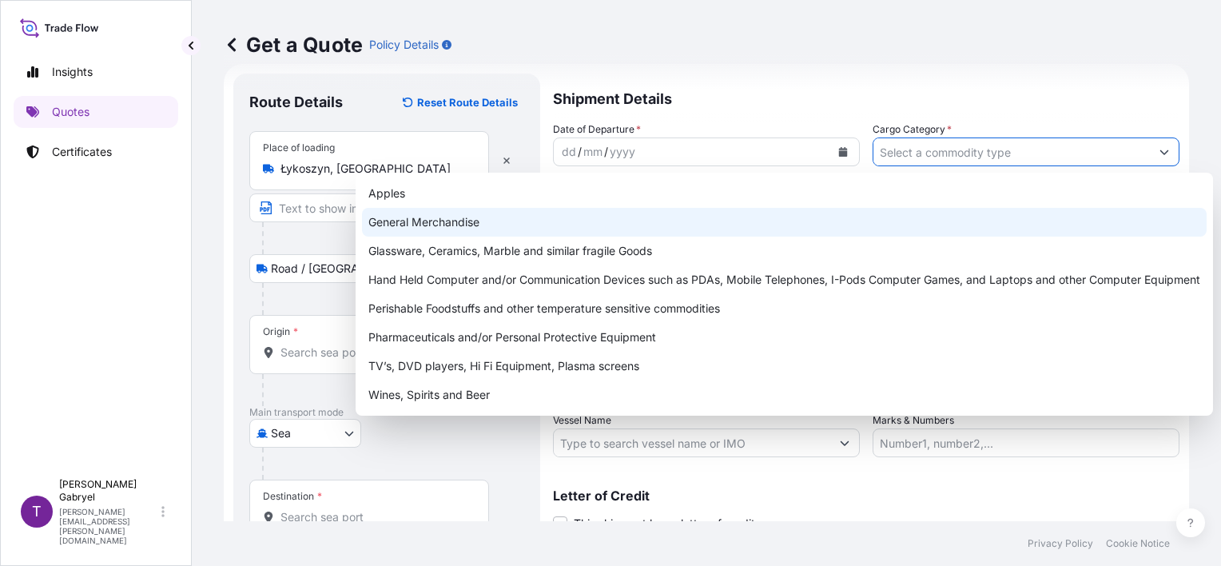
click at [742, 226] on div "General Merchandise" at bounding box center [784, 222] width 844 height 29
type input "General Merchandise"
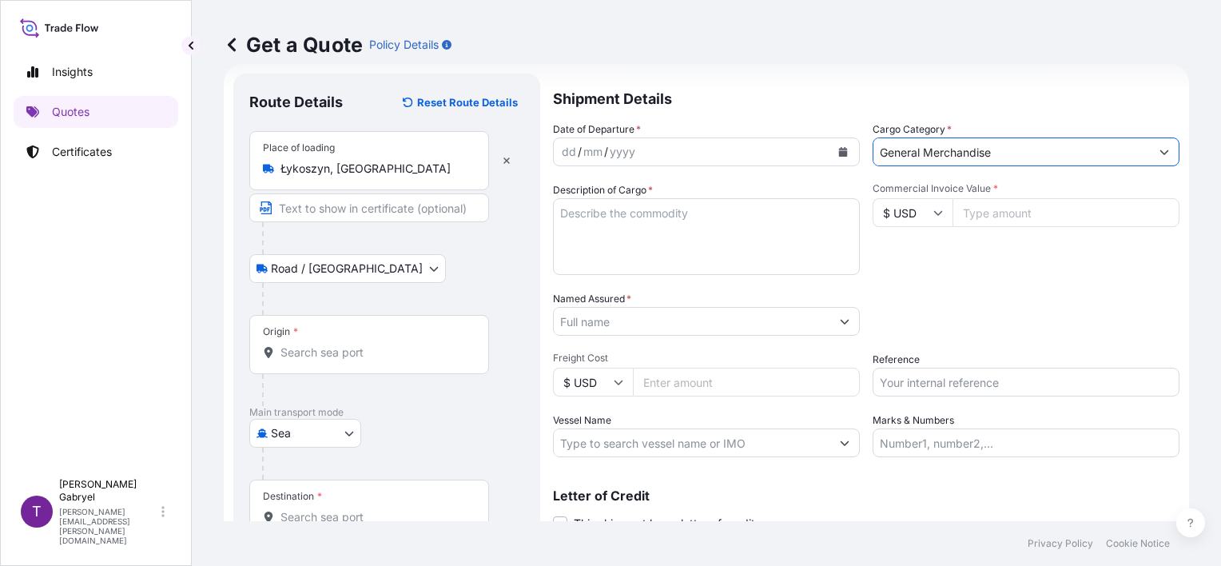
click at [840, 148] on icon "Calendar" at bounding box center [843, 152] width 10 height 10
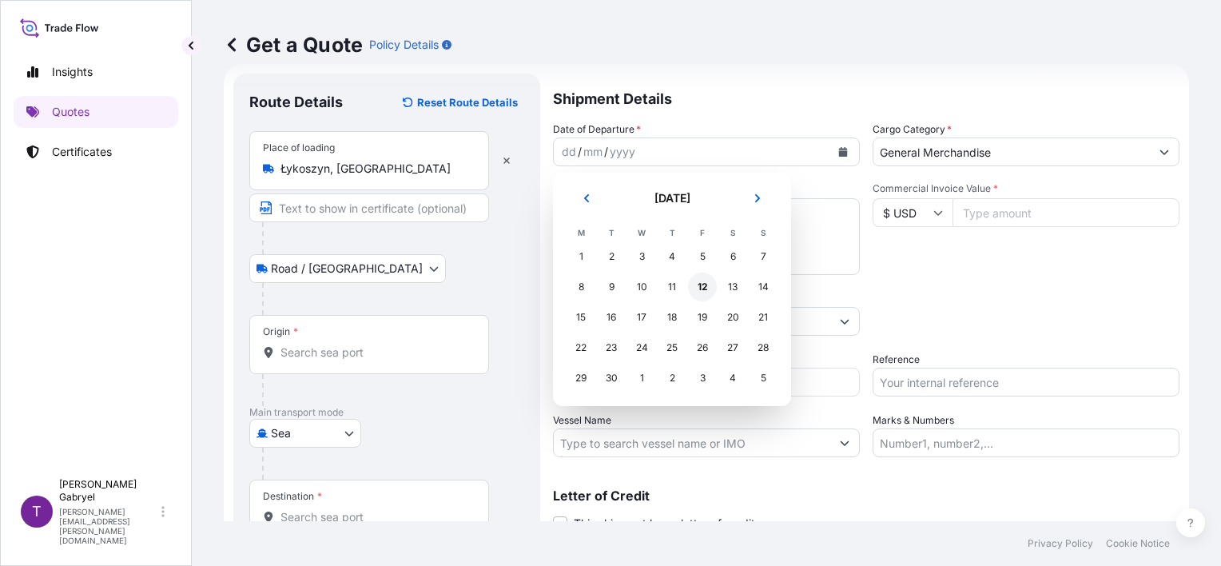
click at [703, 288] on div "12" at bounding box center [702, 286] width 29 height 29
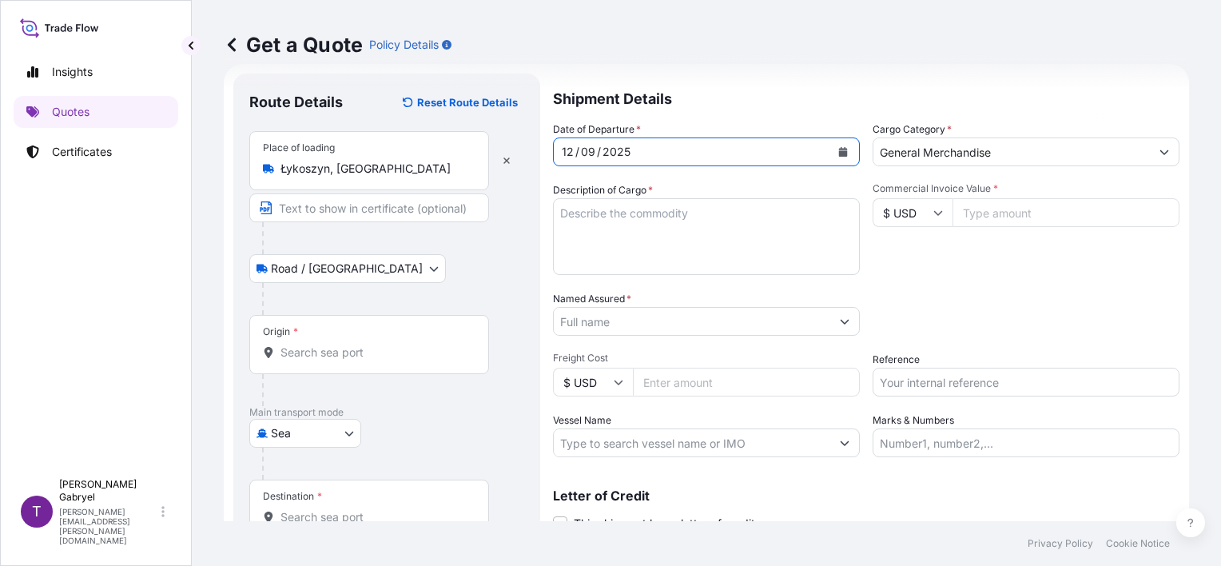
click at [400, 339] on div "Origin *" at bounding box center [369, 344] width 240 height 59
click at [400, 344] on input "Origin *" at bounding box center [374, 352] width 189 height 16
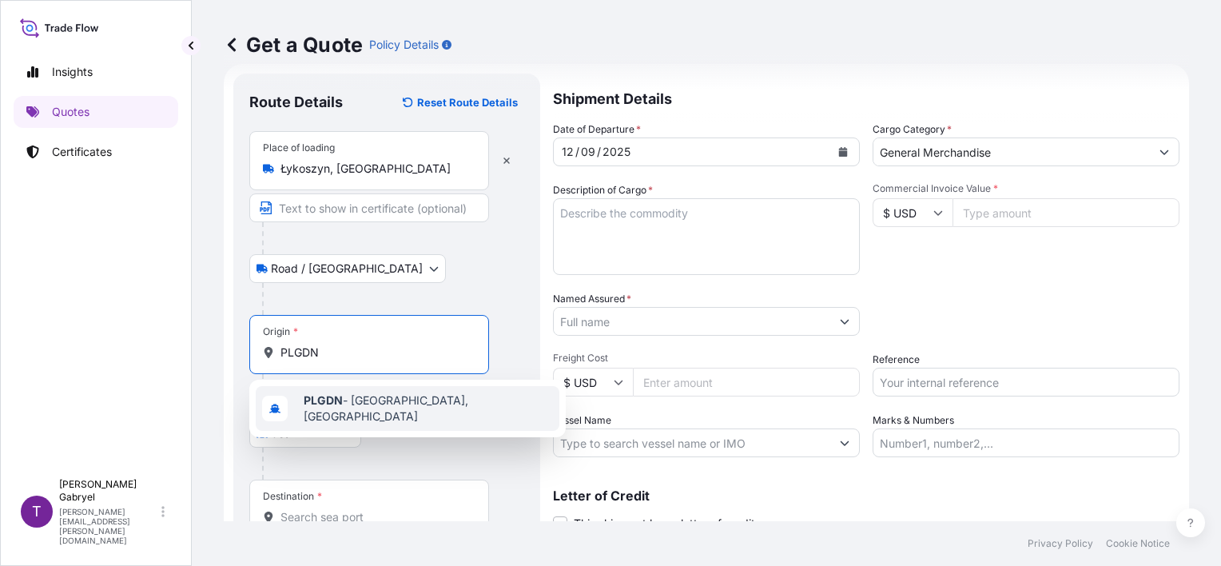
click at [349, 399] on span "PLGDN - [GEOGRAPHIC_DATA], [GEOGRAPHIC_DATA]" at bounding box center [428, 408] width 249 height 32
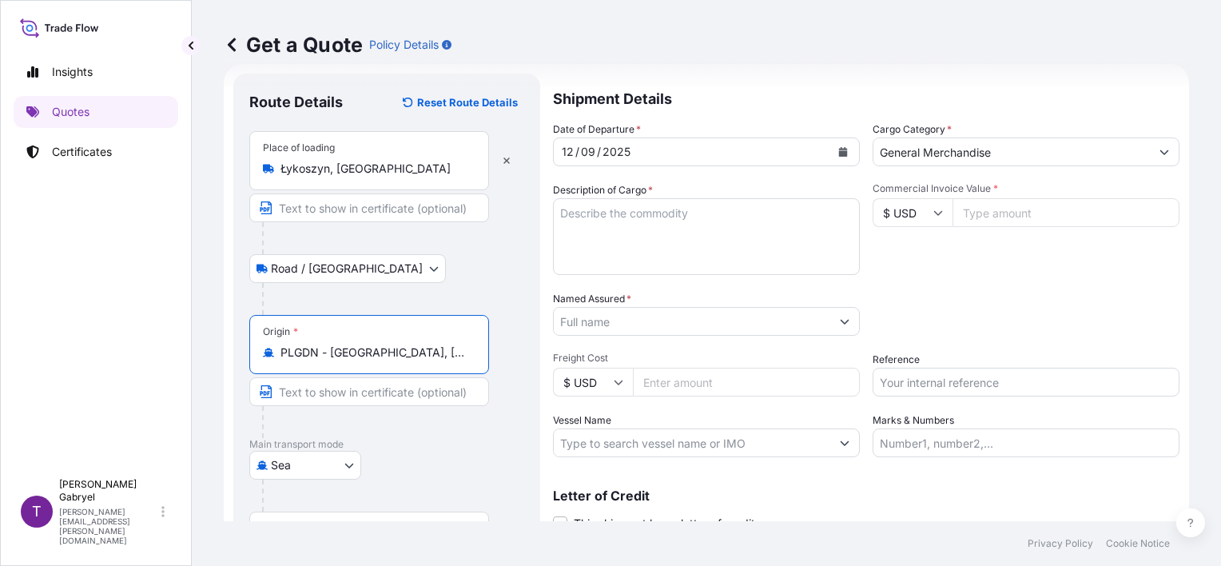
type input "PLGDN - [GEOGRAPHIC_DATA], [GEOGRAPHIC_DATA]"
click at [632, 325] on input "Named Assured *" at bounding box center [692, 321] width 276 height 29
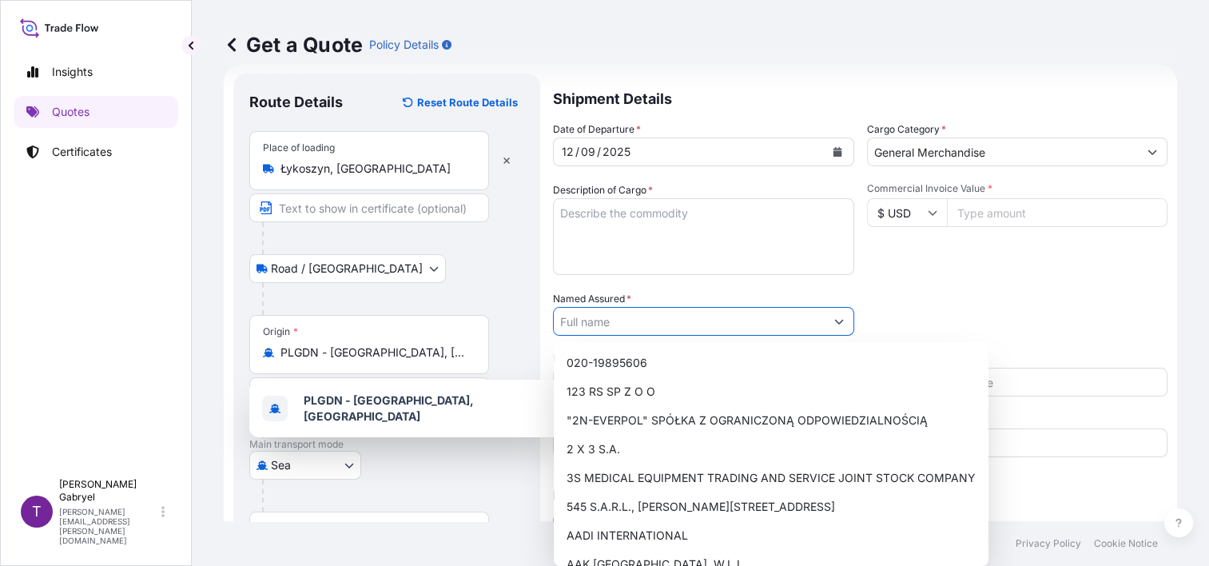
paste input "MAERSK GIRONDE"
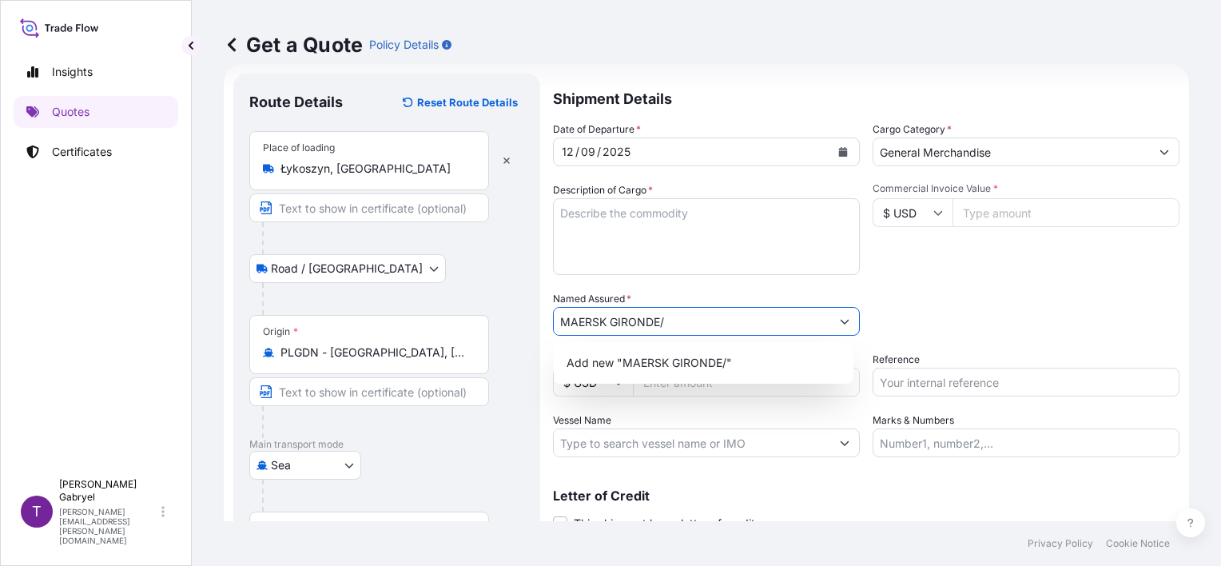
click at [709, 323] on input "MAERSK GIRONDE/" at bounding box center [692, 321] width 276 height 29
paste input "538S"
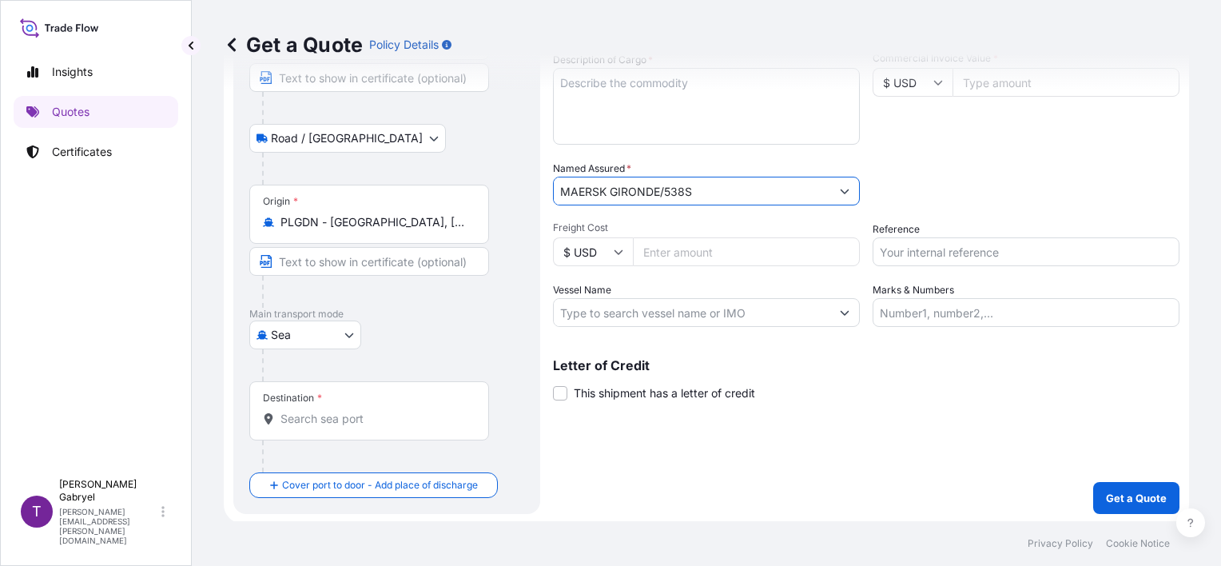
scroll to position [157, 0]
type input "MAERSK GIRONDE/538S"
click at [348, 407] on div "Destination *" at bounding box center [369, 409] width 240 height 59
click at [348, 410] on input "Destination *" at bounding box center [374, 418] width 189 height 16
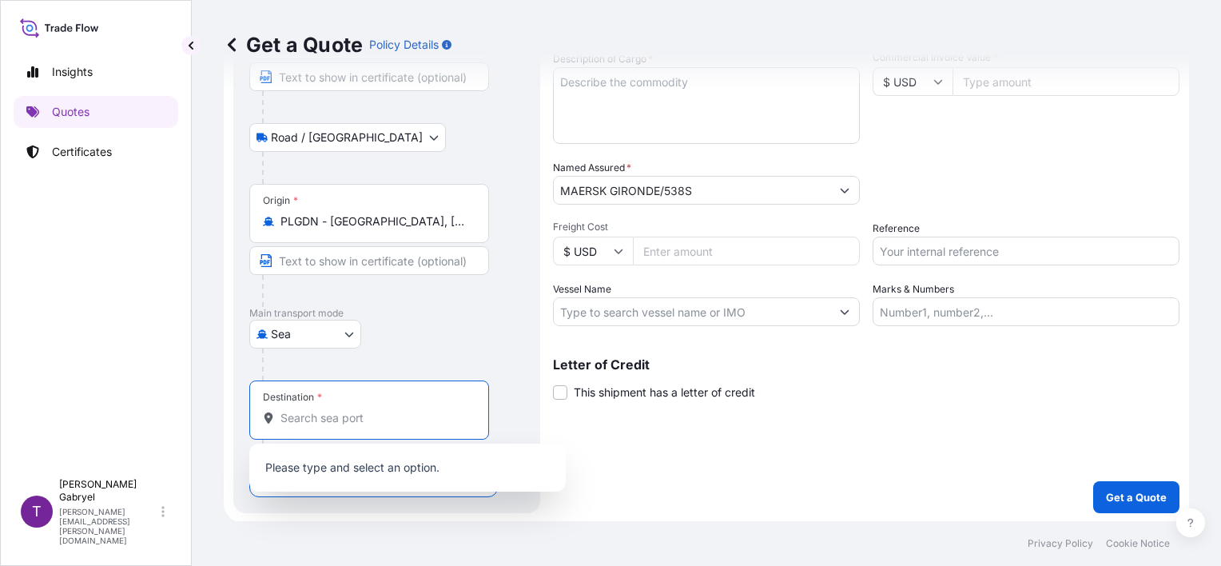
paste input "Durban"
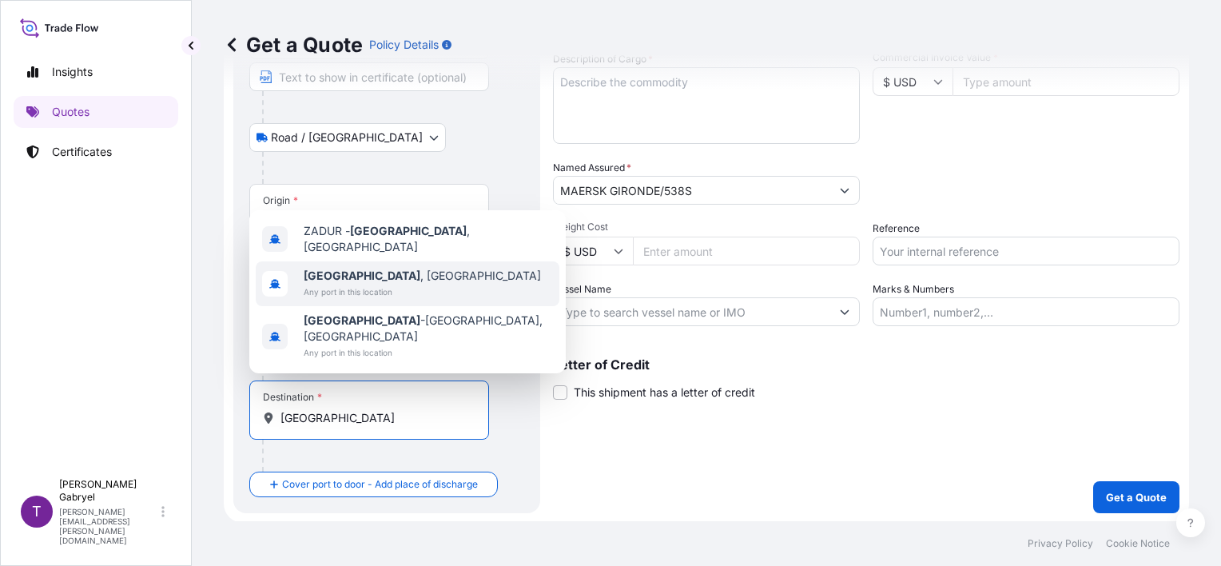
click at [407, 284] on span "Durban , South Africa" at bounding box center [422, 276] width 237 height 16
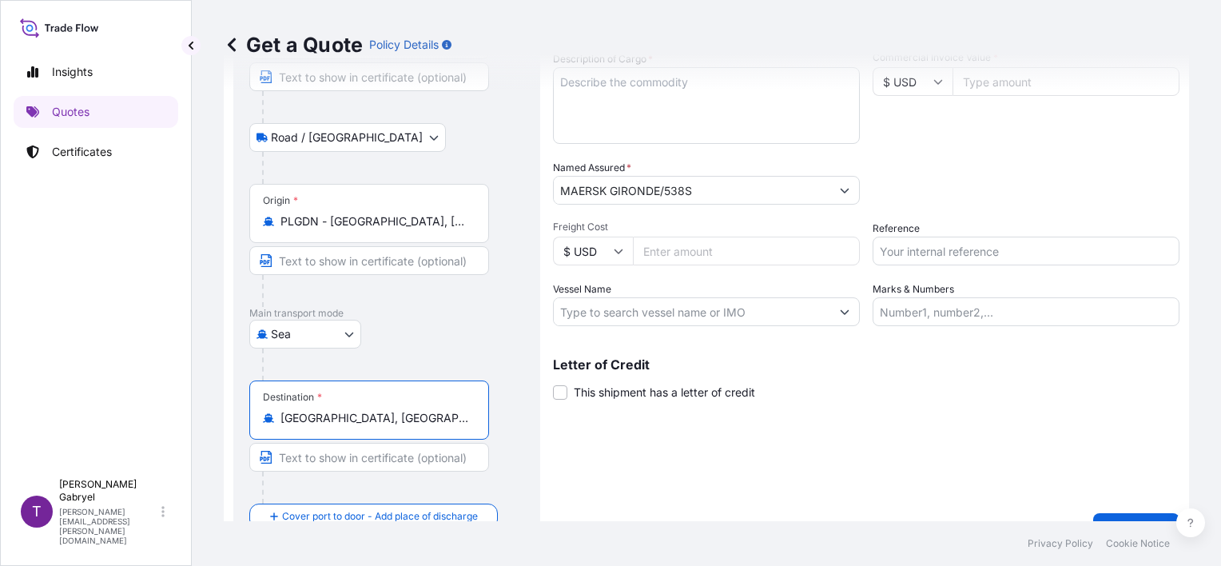
type input "Durban, South Africa"
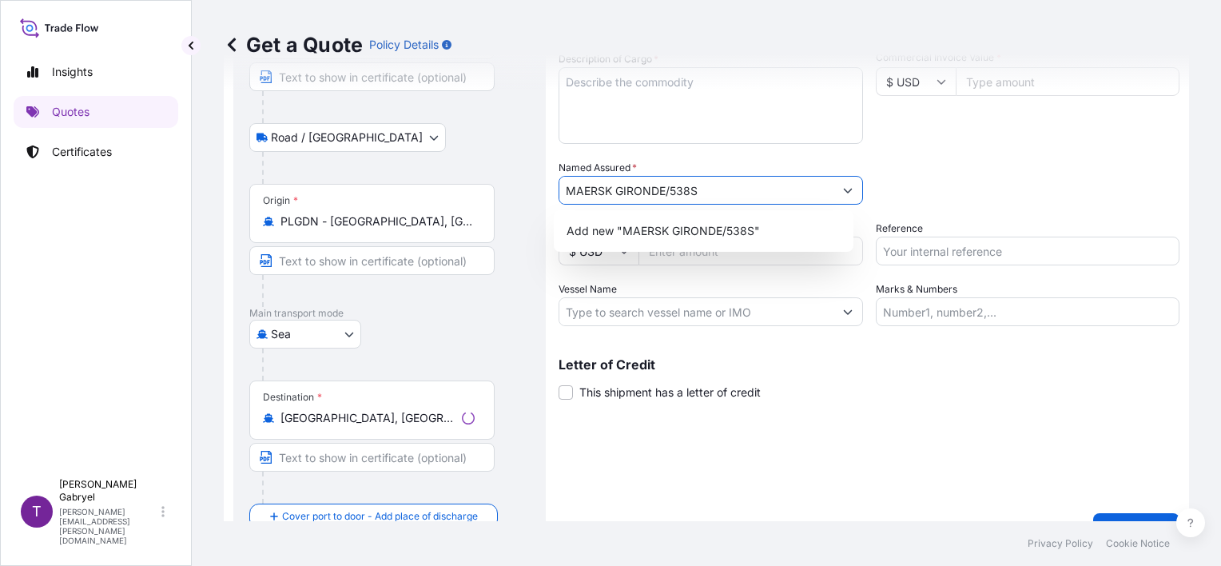
drag, startPoint x: 652, startPoint y: 192, endPoint x: 510, endPoint y: 193, distance: 142.2
click at [505, 189] on form "Route Details Reset Route Details Place of loading Łykoszyn, Poland Road / Inla…" at bounding box center [706, 244] width 965 height 622
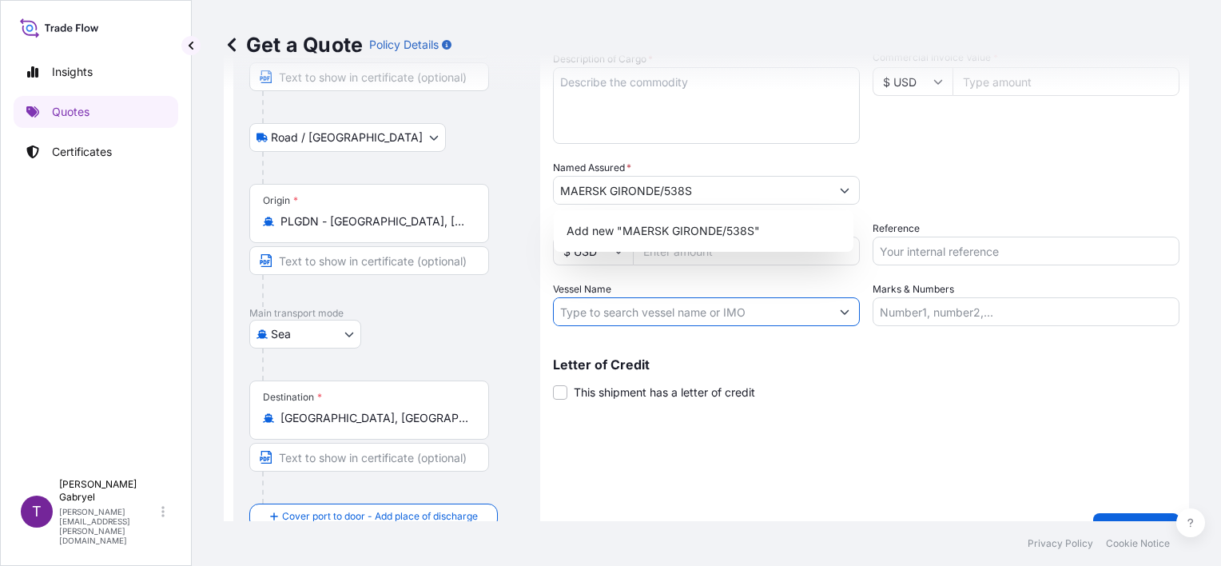
click at [620, 315] on input "Vessel Name" at bounding box center [692, 311] width 276 height 29
paste input "MAERSK GIRONDE/538S"
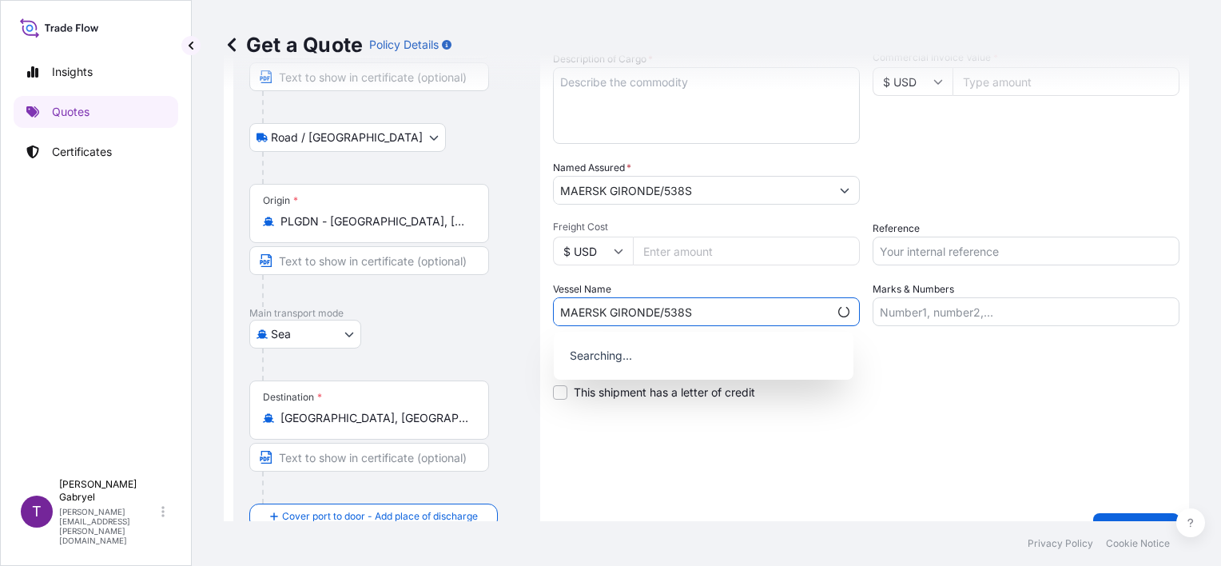
type input "MAERSK GIRONDE/538S"
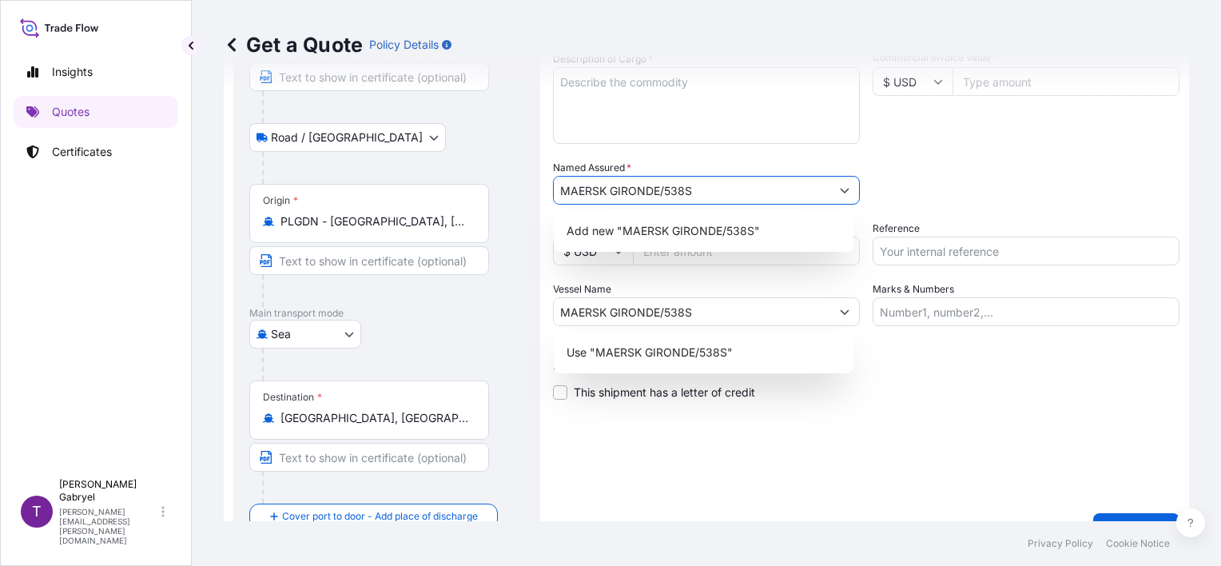
drag, startPoint x: 689, startPoint y: 184, endPoint x: 336, endPoint y: 189, distance: 352.4
click at [344, 190] on form "Route Details Reset Route Details Place of loading Łykoszyn, Poland Road / Inla…" at bounding box center [706, 244] width 965 height 622
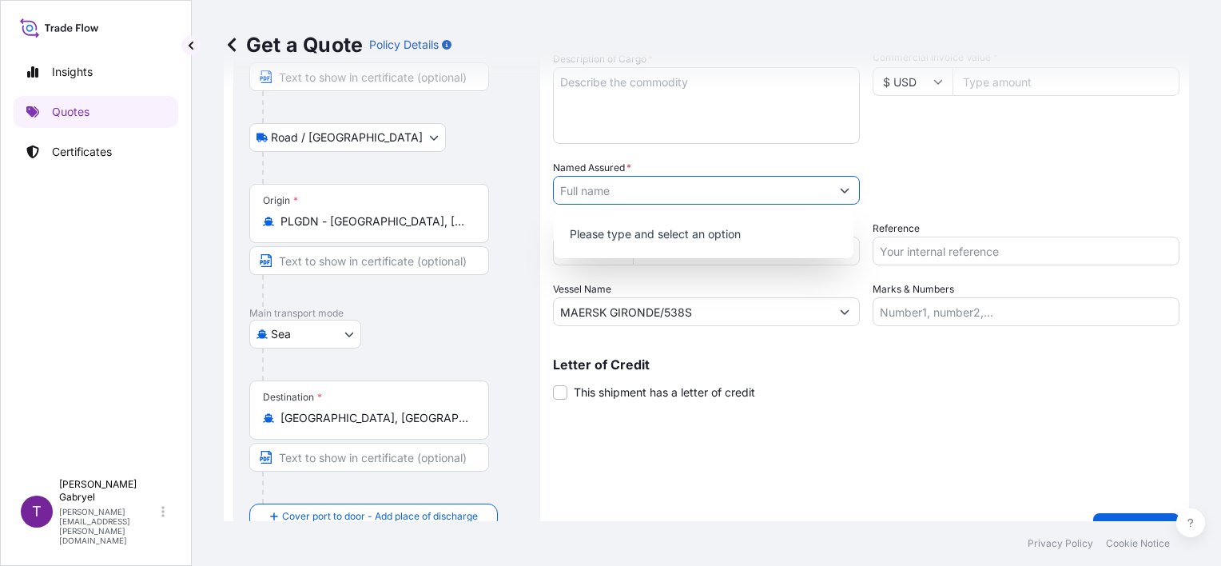
click at [914, 444] on div "Shipment Details Date of Departure * 12 / 09 / 2025 Cargo Category * General Me…" at bounding box center [866, 243] width 626 height 602
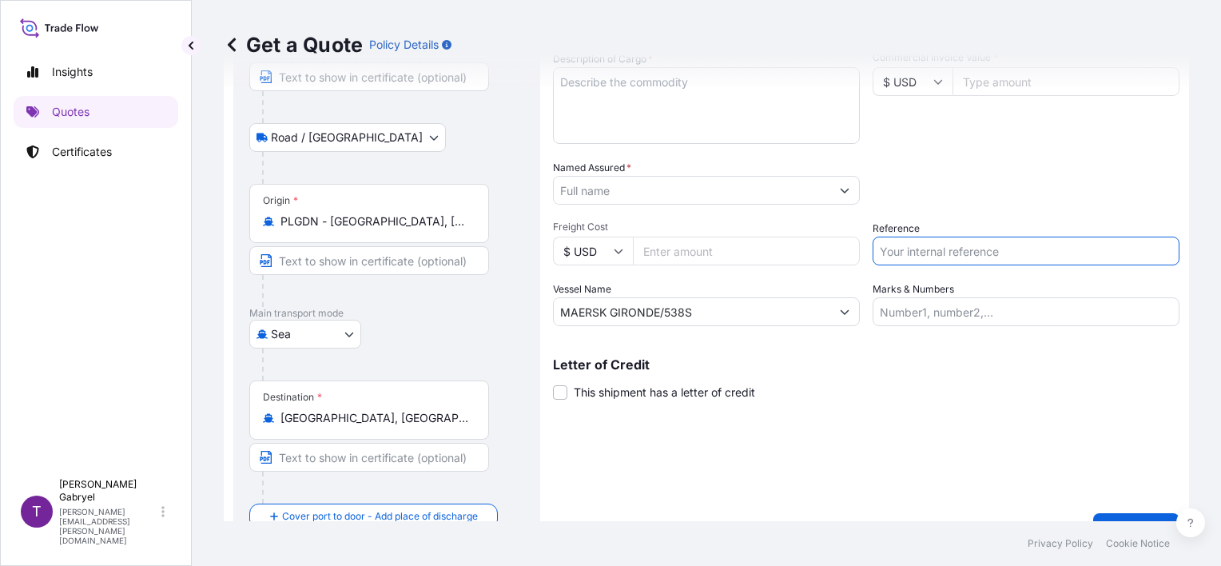
click at [940, 252] on input "Reference" at bounding box center [1025, 250] width 307 height 29
paste input "S02046196"
type input "S02046196"
click at [971, 182] on div "Packing Category Type to search a container mode Please select a primary mode o…" at bounding box center [1025, 182] width 307 height 45
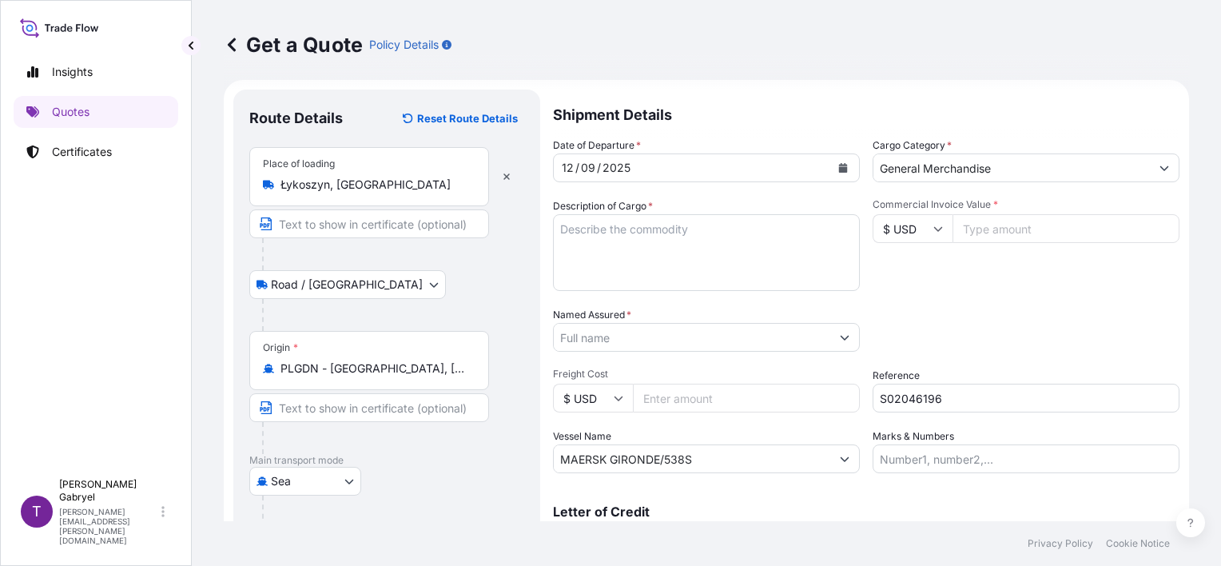
scroll to position [0, 0]
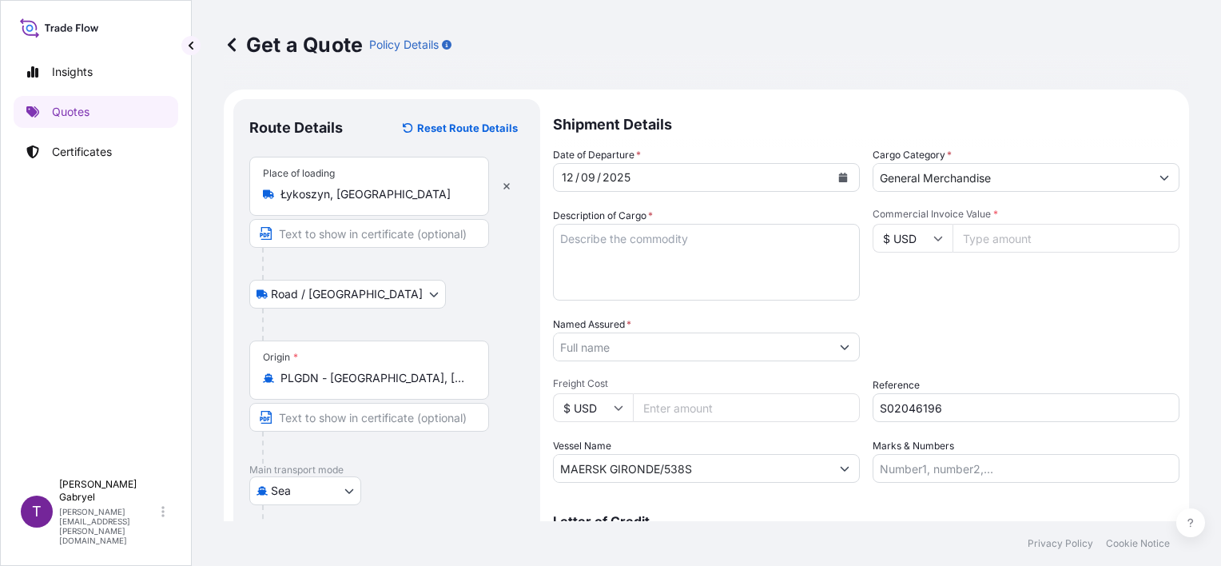
click at [638, 256] on textarea "Description of Cargo *" at bounding box center [706, 262] width 307 height 77
paste textarea "WHITE BEANS"
click at [696, 260] on textarea "WHITE BEANS GROSS WEGHT:" at bounding box center [706, 262] width 307 height 77
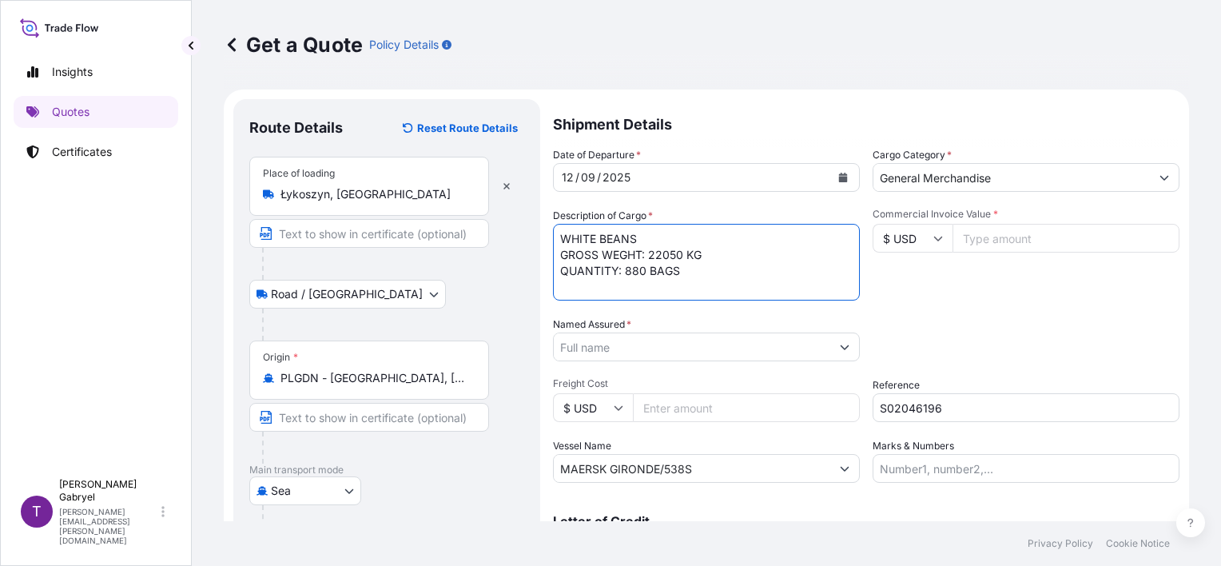
click at [764, 262] on textarea "WHITE BEANS GROSS WEGHT: 22050 KG QUANTITY: 880 BAGS" at bounding box center [706, 262] width 307 height 77
click at [775, 300] on div "Date of Departure * 12 / 09 / 2025 Cargo Category * General Merchandise Descrip…" at bounding box center [866, 315] width 626 height 336
click at [780, 288] on textarea "WHITE BEANS GROSS WEGHT: 22050 KG NET WEIGHT: 22000 KG QUANTITY: 880 BAGS" at bounding box center [706, 262] width 307 height 77
click at [770, 283] on textarea "WHITE BEANS GROSS WEGHT: 22050 KG NET WEIGHT: 22000 KG QUANTITY: 880 BAGS" at bounding box center [706, 262] width 307 height 77
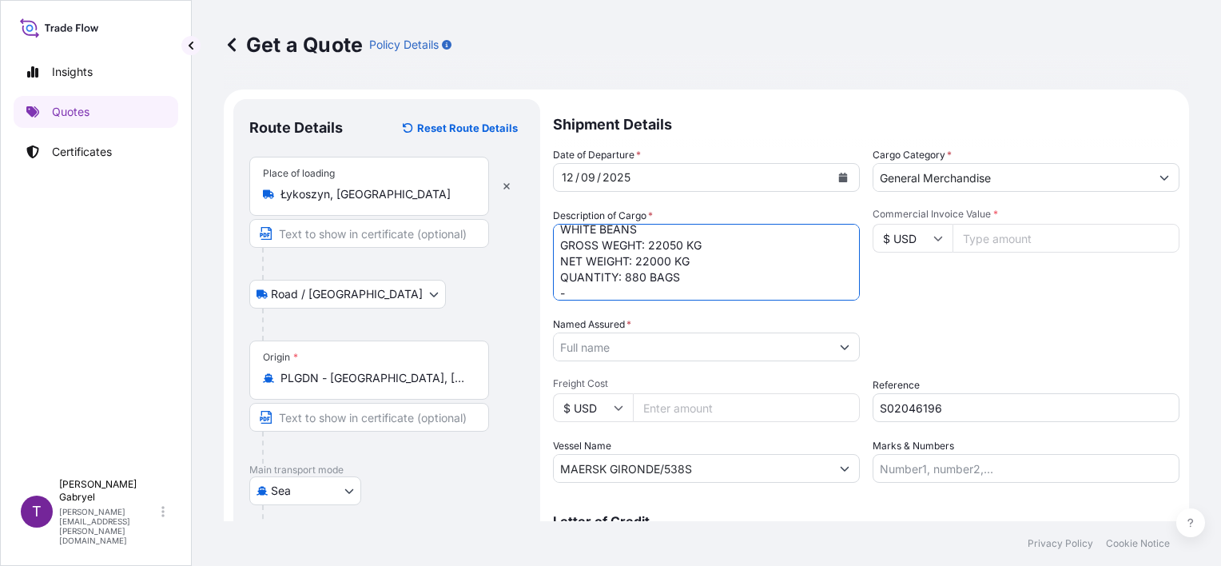
scroll to position [26, 0]
paste textarea "CAIU6315901"
type textarea "WHITE BEANS GROSS WEGHT: 22050 KG NET WEIGHT: 22000 KG QUANTITY: 880 BAGS - CAI…"
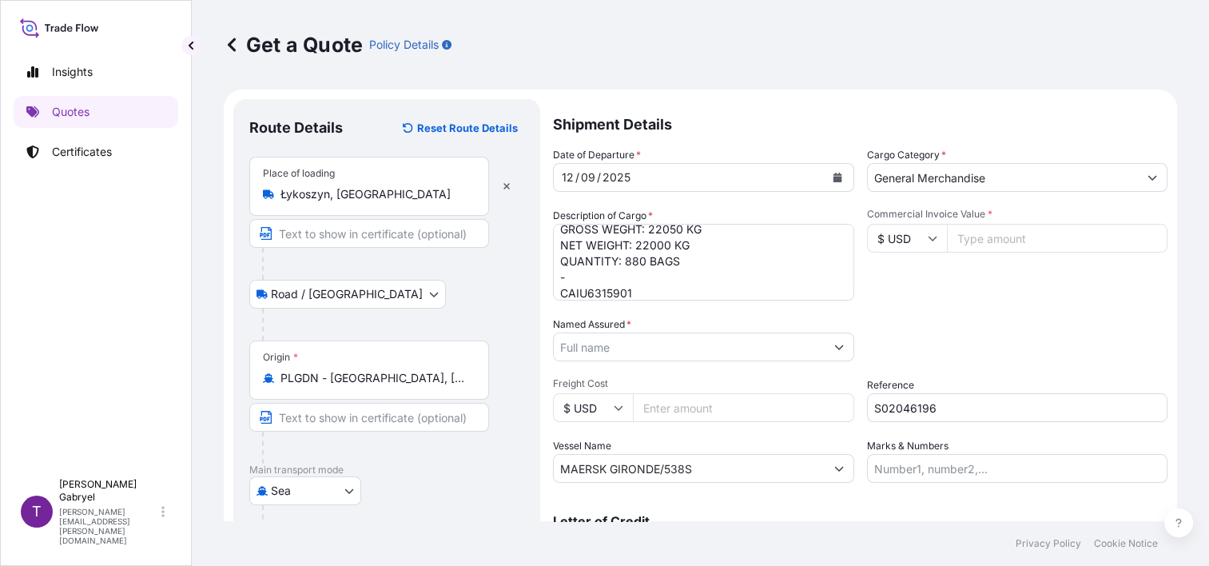
click at [649, 356] on input "Named Assured *" at bounding box center [689, 346] width 271 height 29
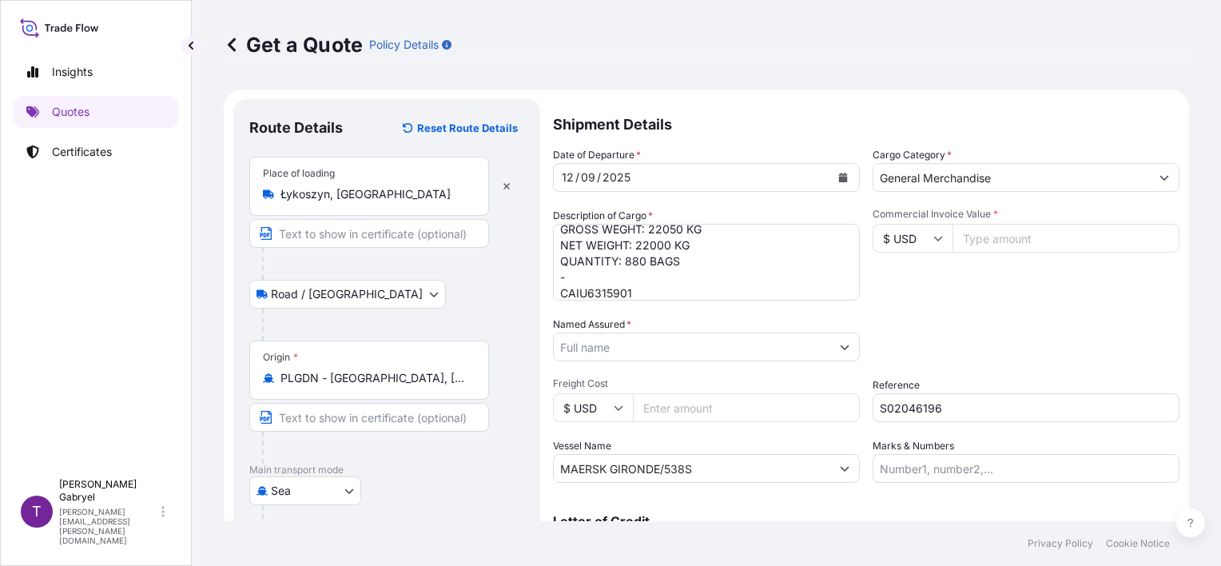
click at [721, 342] on input "Named Assured *" at bounding box center [692, 346] width 276 height 29
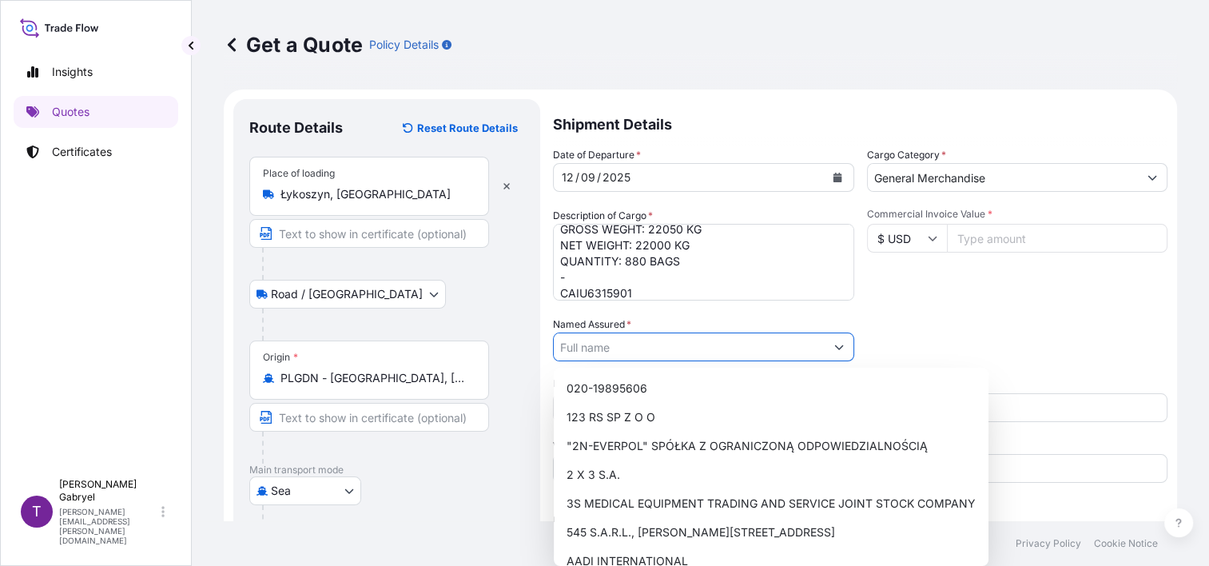
paste input "AKFA FOODS"
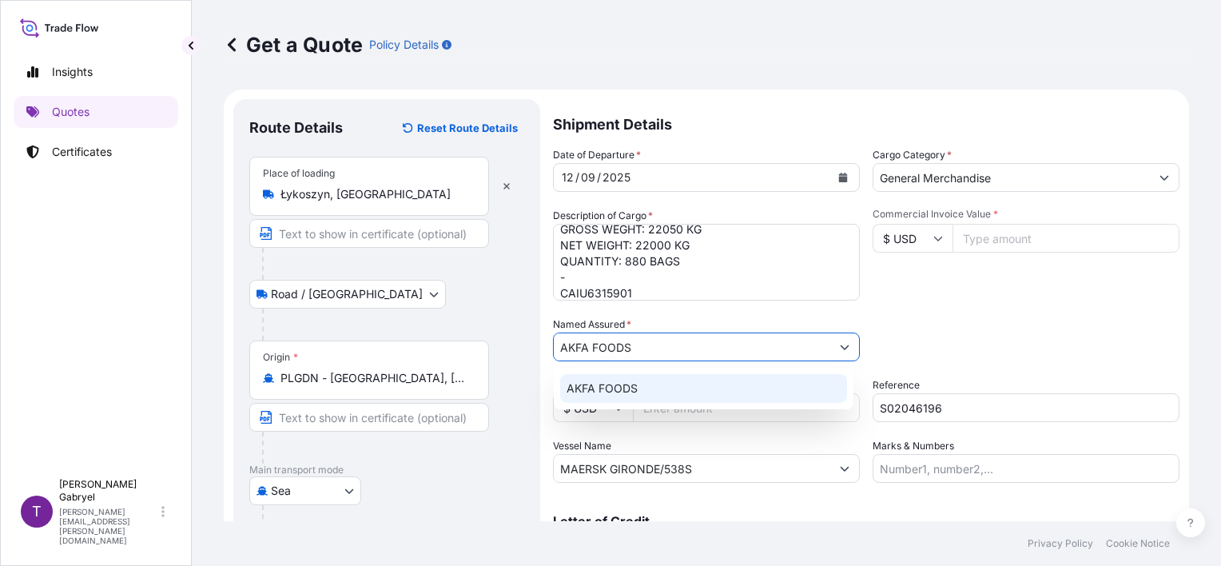
click at [669, 401] on div "AKFA FOODS" at bounding box center [703, 388] width 287 height 29
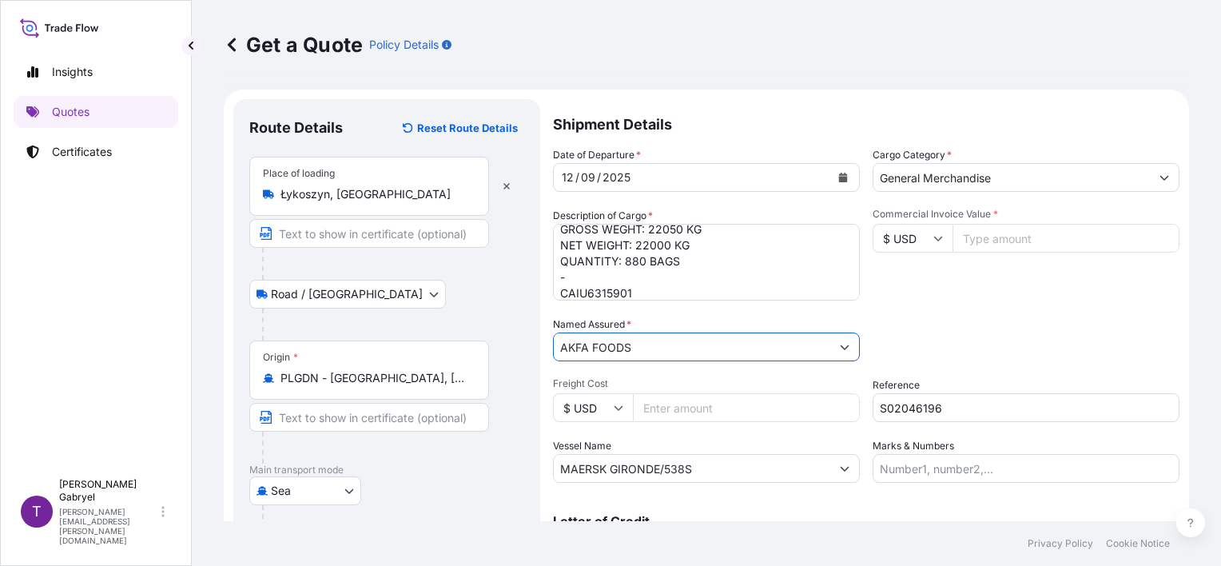
type input "AKFA FOODS"
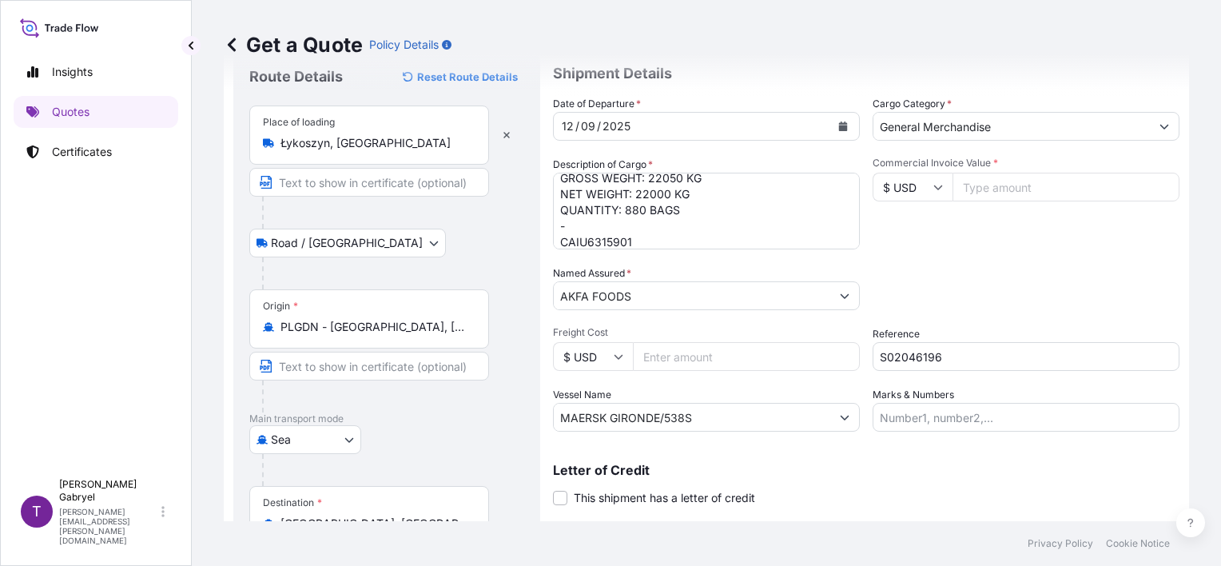
scroll to position [80, 0]
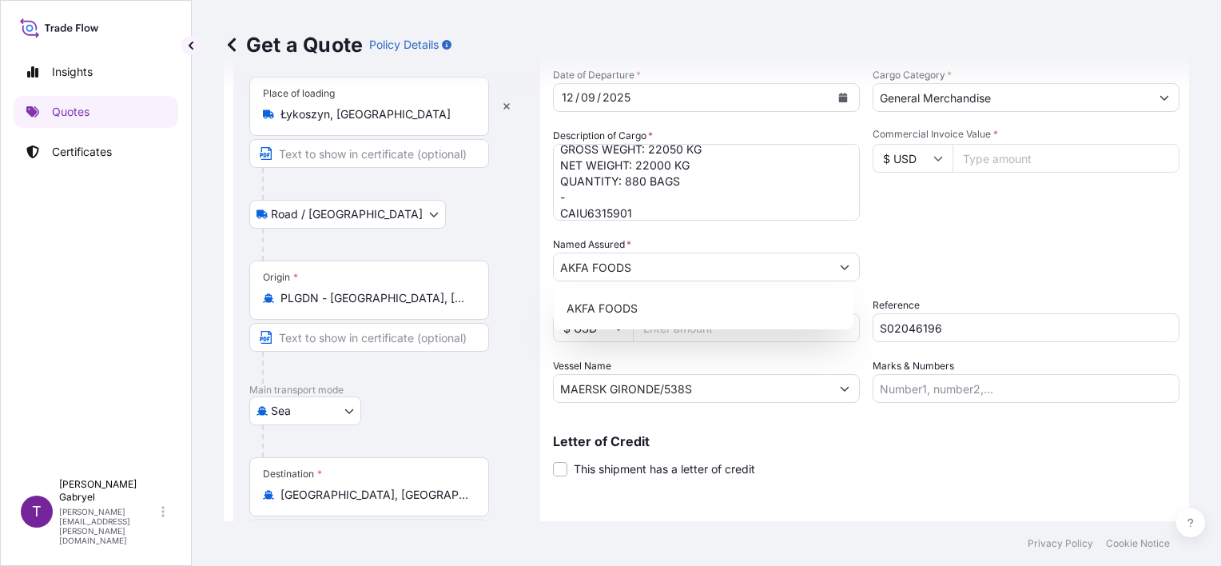
click at [1023, 165] on input "Commercial Invoice Value *" at bounding box center [1065, 158] width 227 height 29
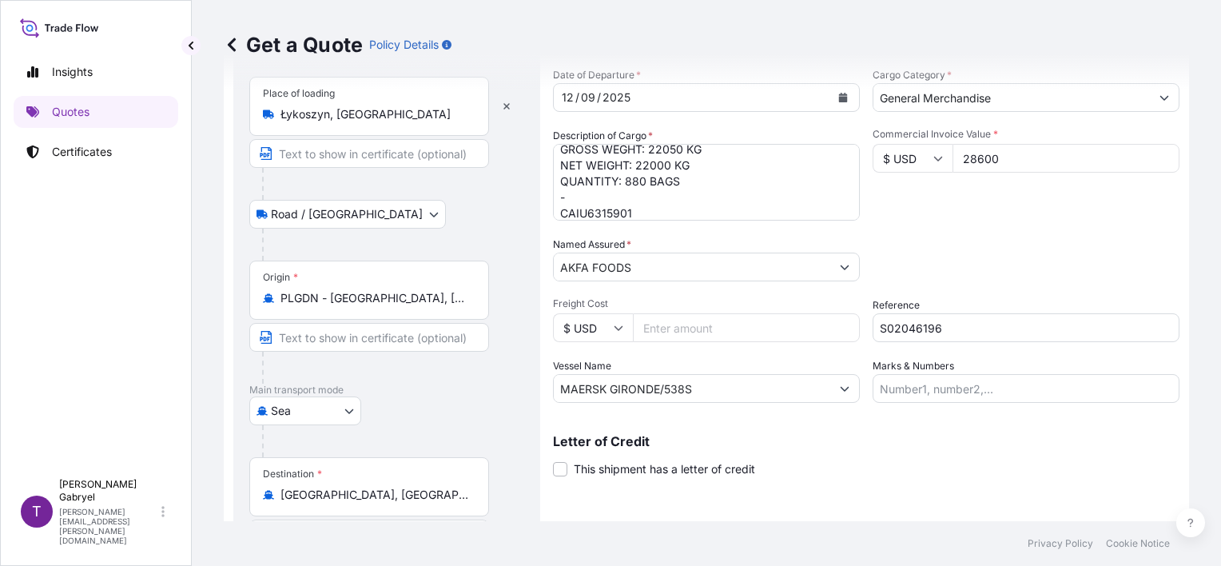
type input "28600"
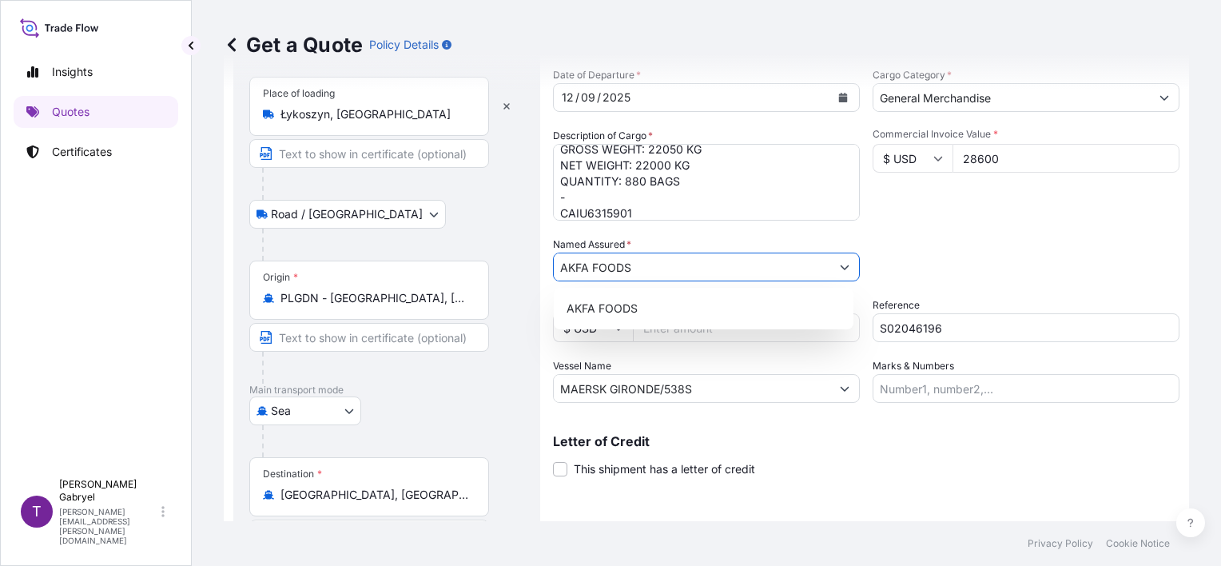
click at [990, 232] on div "Date of Departure * 12 / 09 / 2025 Cargo Category * General Merchandise Descrip…" at bounding box center [866, 235] width 626 height 336
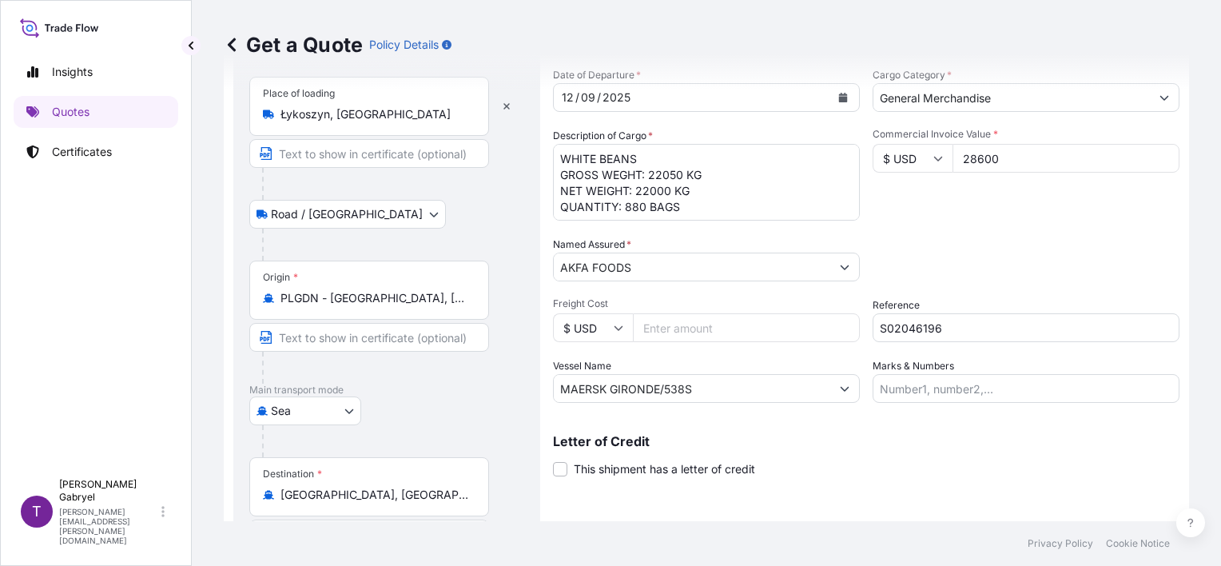
scroll to position [49, 0]
click at [691, 210] on textarea "WHITE BEANS GROSS WEGHT: 22050 KG NET WEIGHT: 22000 KG QUANTITY: 880 BAGS - CAI…" at bounding box center [706, 182] width 307 height 77
type textarea "WHITE BEANS GROSS WEGHT: 22050 KG NET WEIGHT: 22000 KG QUANTITY: 880 BAGS - CAI…"
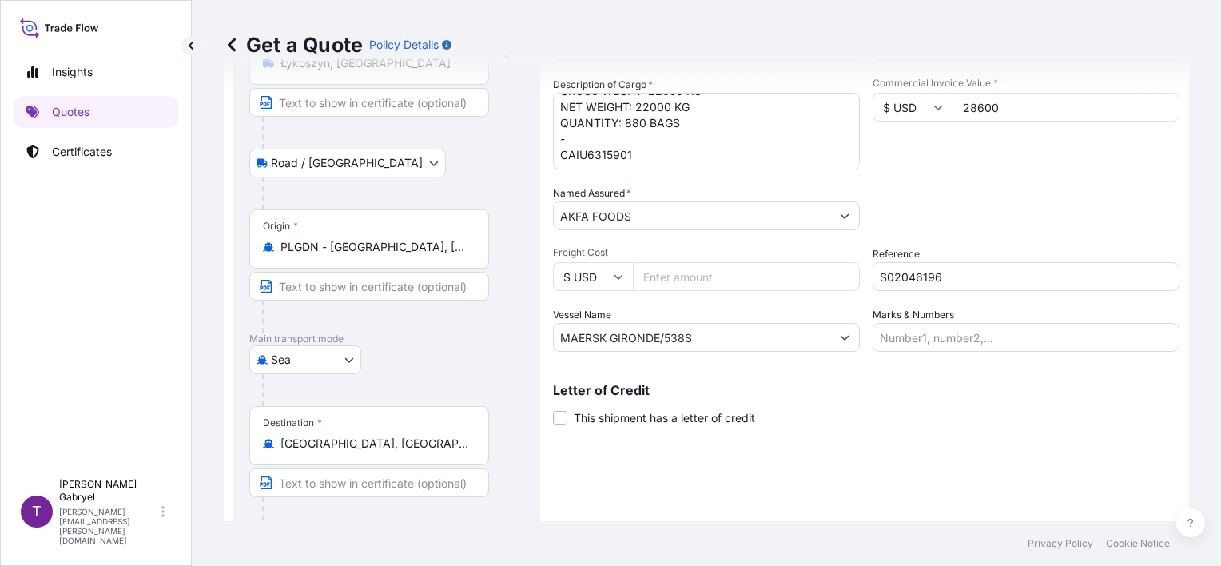
scroll to position [189, 0]
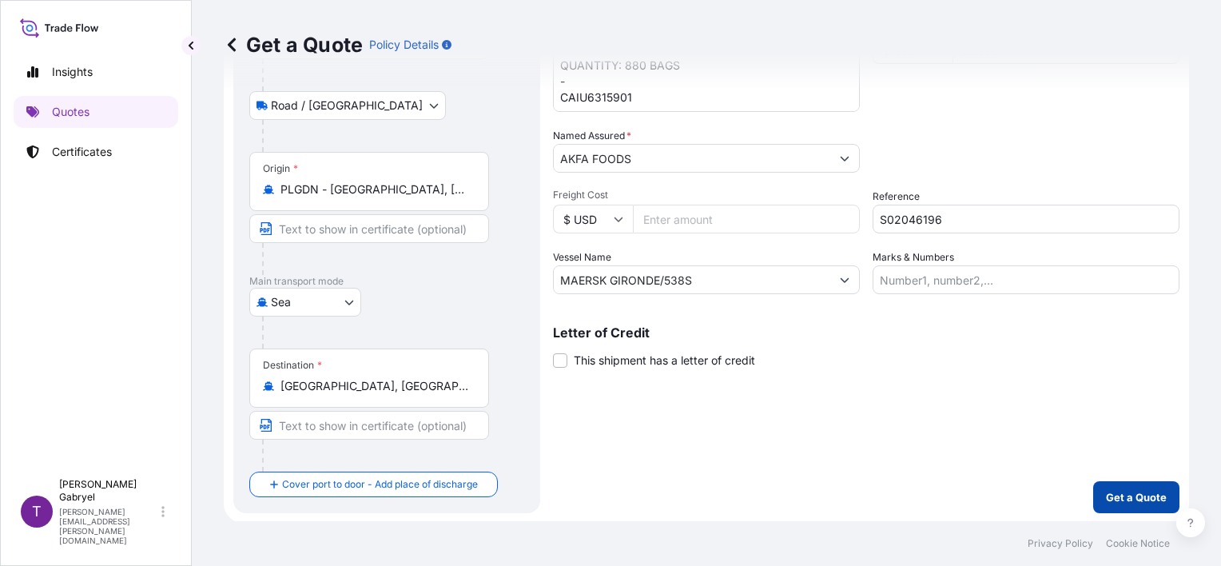
click at [1112, 495] on p "Get a Quote" at bounding box center [1136, 497] width 61 height 16
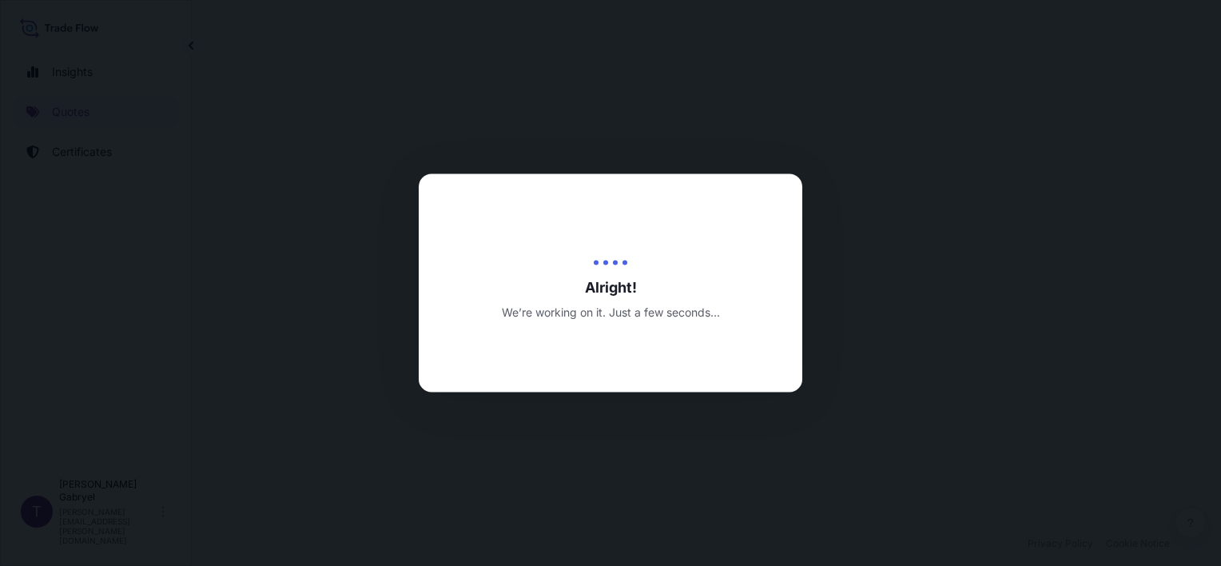
select select "Road / [GEOGRAPHIC_DATA]"
select select "Sea"
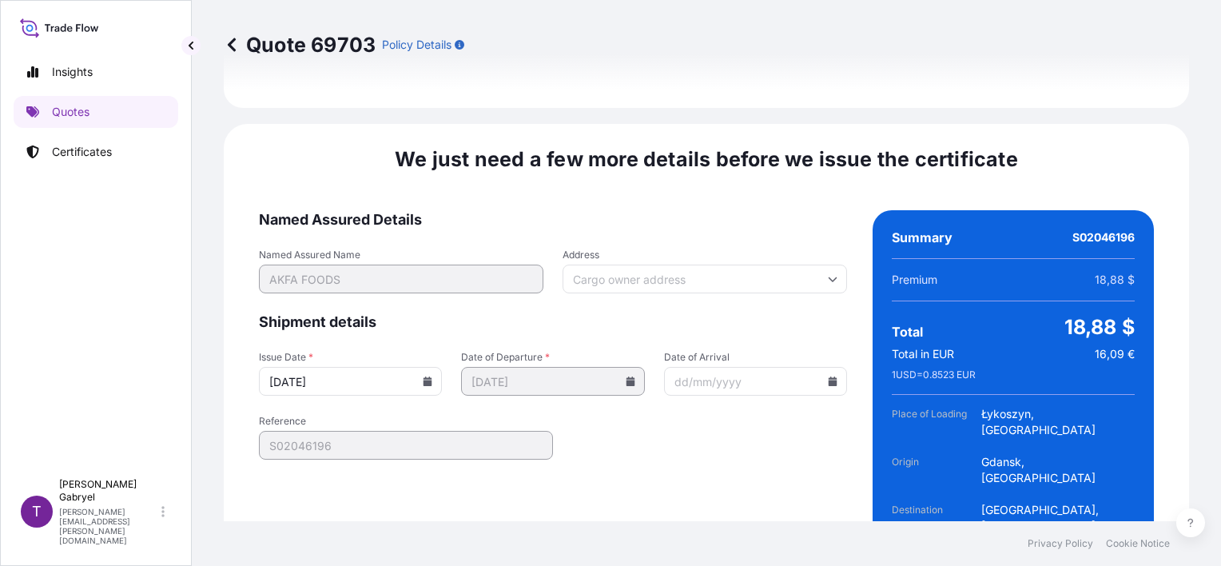
scroll to position [2120, 0]
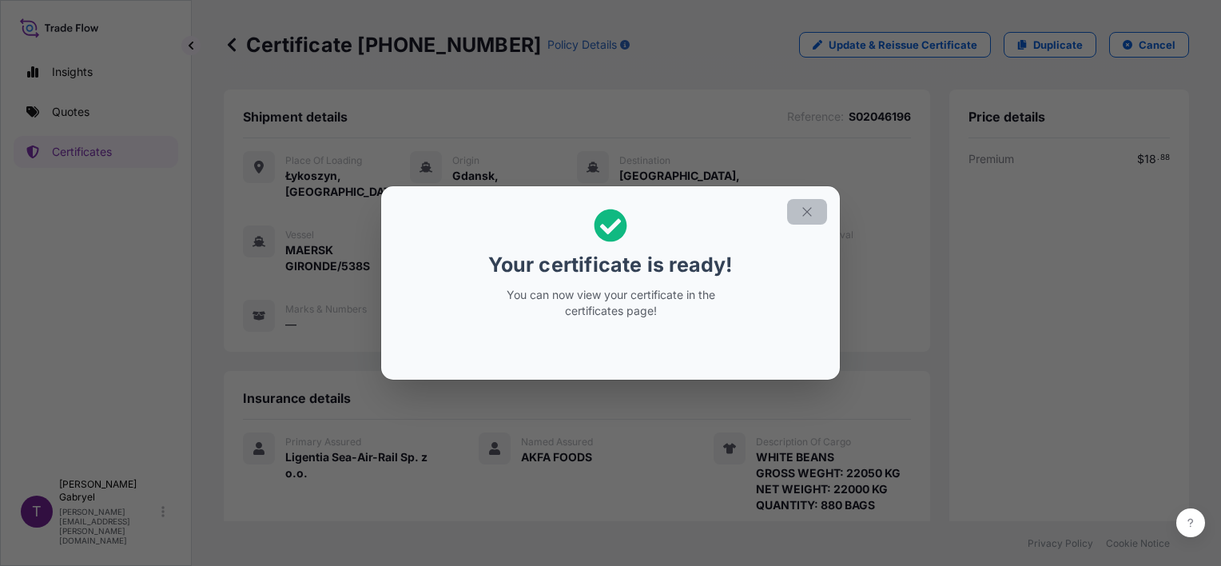
click at [812, 214] on icon "button" at bounding box center [807, 212] width 14 height 14
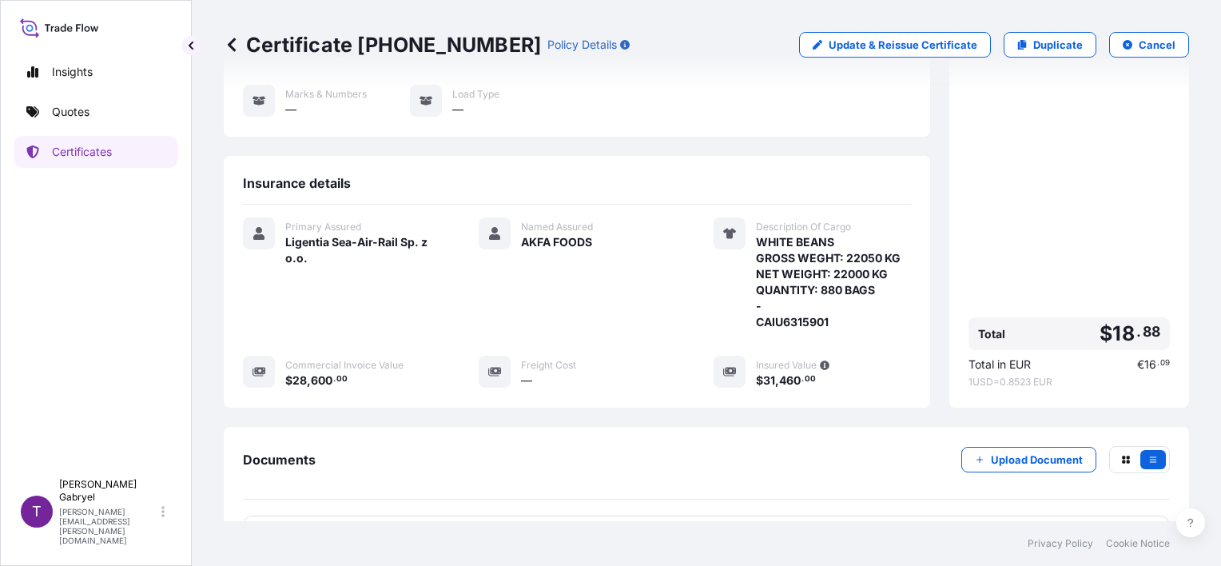
scroll to position [320, 0]
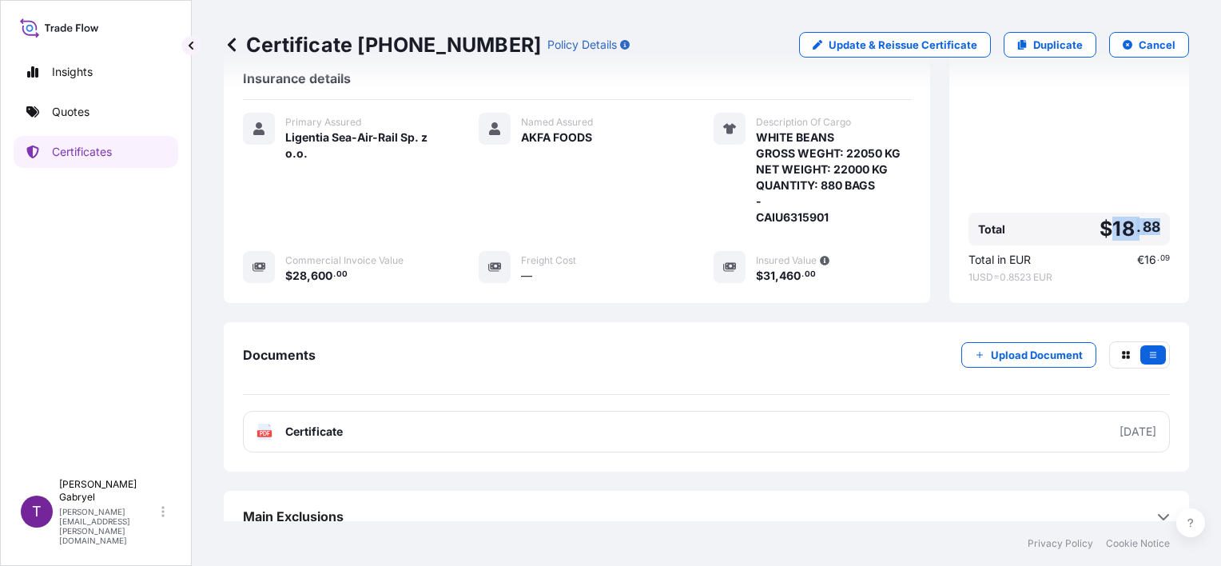
drag, startPoint x: 1148, startPoint y: 211, endPoint x: 1103, endPoint y: 210, distance: 45.5
click at [1103, 213] on div "Total $ 18 . 88" at bounding box center [1068, 229] width 201 height 33
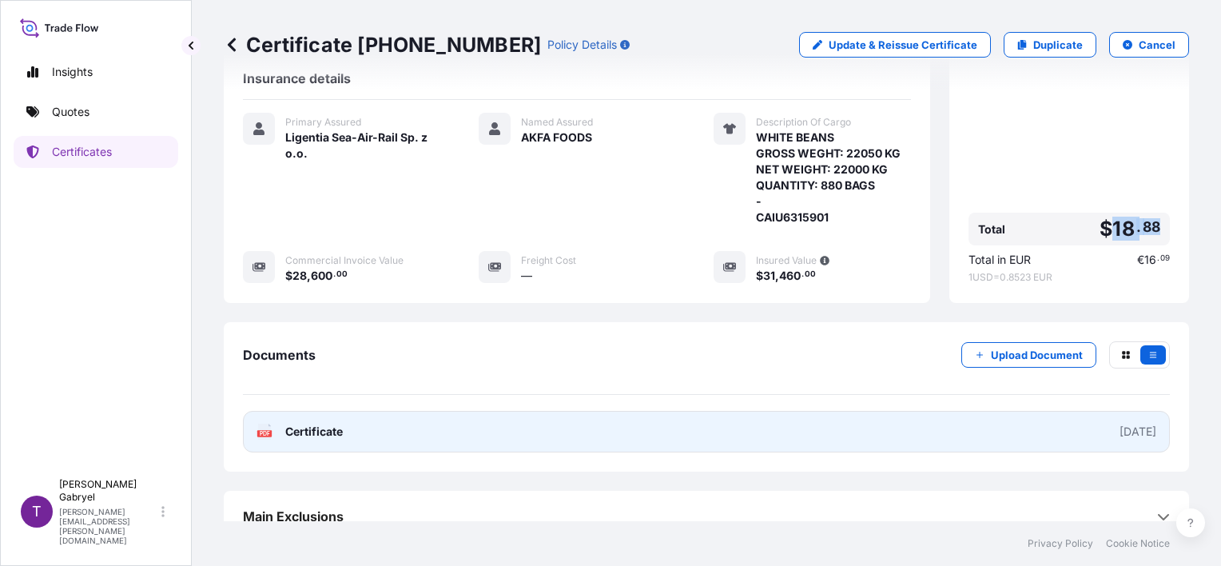
click at [499, 411] on link "PDF Certificate [DATE]" at bounding box center [706, 432] width 927 height 42
